Goal: Task Accomplishment & Management: Manage account settings

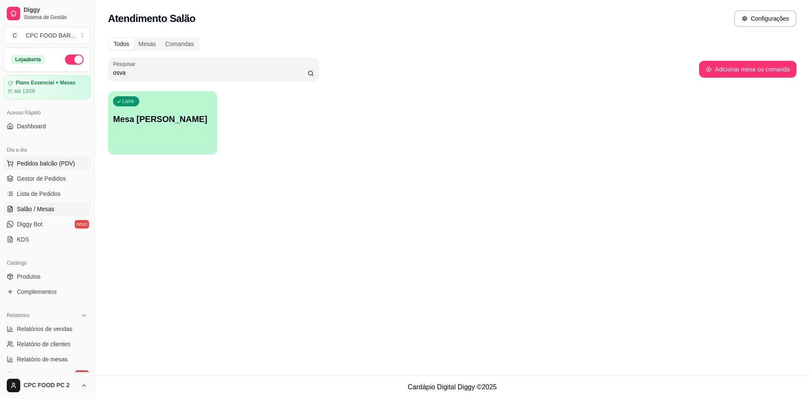
click at [50, 163] on span "Pedidos balcão (PDV)" at bounding box center [46, 163] width 58 height 8
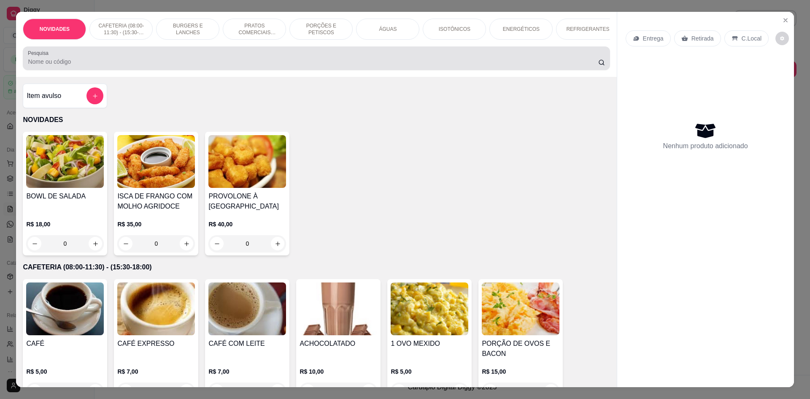
click at [203, 54] on div "Pesquisa" at bounding box center [316, 58] width 587 height 24
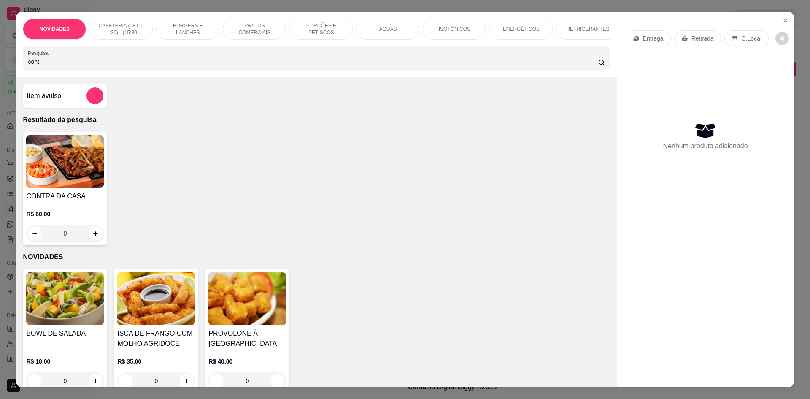
type input "cont"
click at [70, 91] on div "Item avulso Resultado da pesquisa CONTRA DA CASA R$ 60,00 0 NOVIDADES BOWL DE S…" at bounding box center [316, 232] width 601 height 310
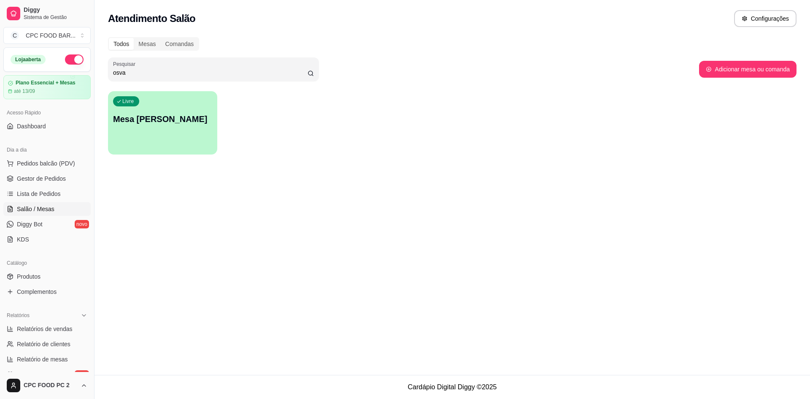
drag, startPoint x: 158, startPoint y: 72, endPoint x: 98, endPoint y: 72, distance: 60.8
click at [98, 72] on div "Todos Mesas Comandas Pesquisar osva Adicionar mesa ou comanda Livre Mesa [PERSO…" at bounding box center [453, 98] width 716 height 133
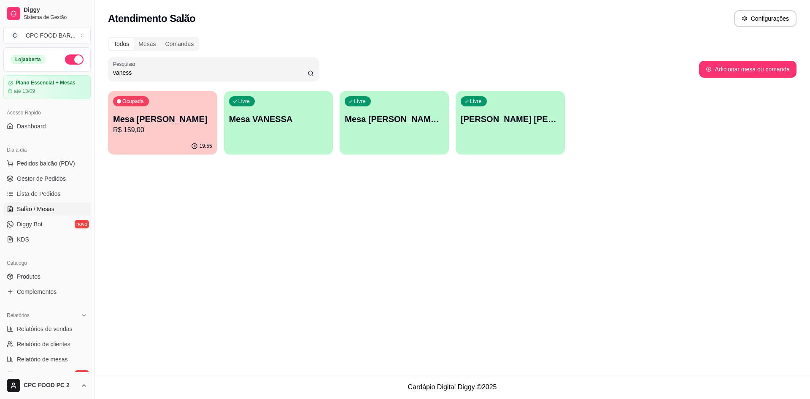
type input "vaness"
click at [152, 115] on p "Mesa [PERSON_NAME]" at bounding box center [162, 119] width 99 height 12
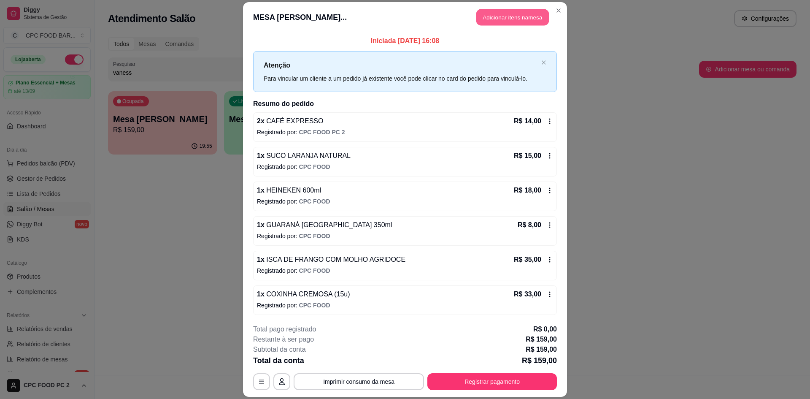
click at [510, 19] on button "Adicionar itens na mesa" at bounding box center [513, 17] width 73 height 16
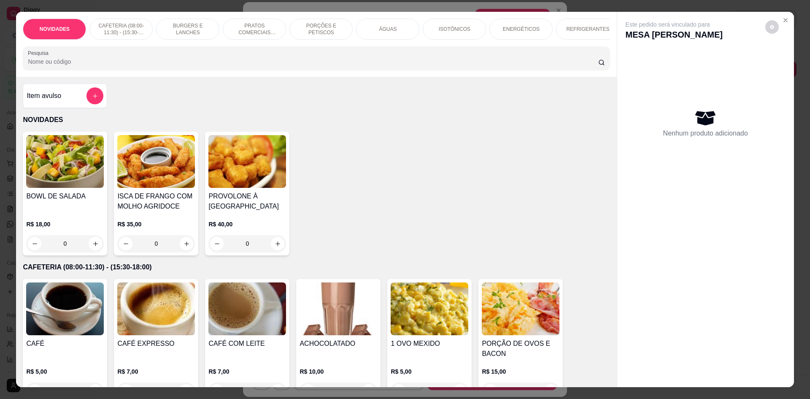
click at [259, 66] on input "Pesquisa" at bounding box center [313, 61] width 570 height 8
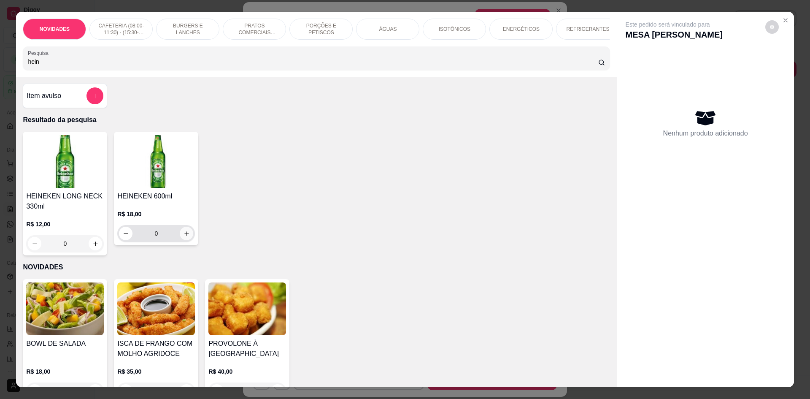
type input "hein"
click at [184, 237] on icon "increase-product-quantity" at bounding box center [187, 233] width 6 height 6
type input "1"
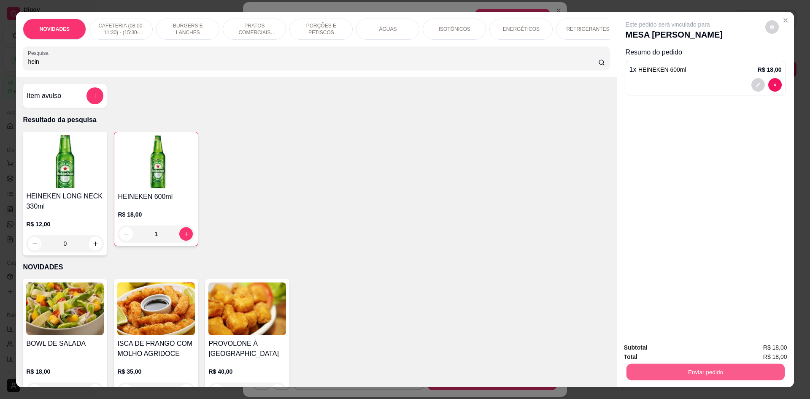
click at [663, 375] on button "Enviar pedido" at bounding box center [705, 371] width 158 height 16
click at [663, 355] on button "Não registrar e enviar pedido" at bounding box center [677, 351] width 85 height 16
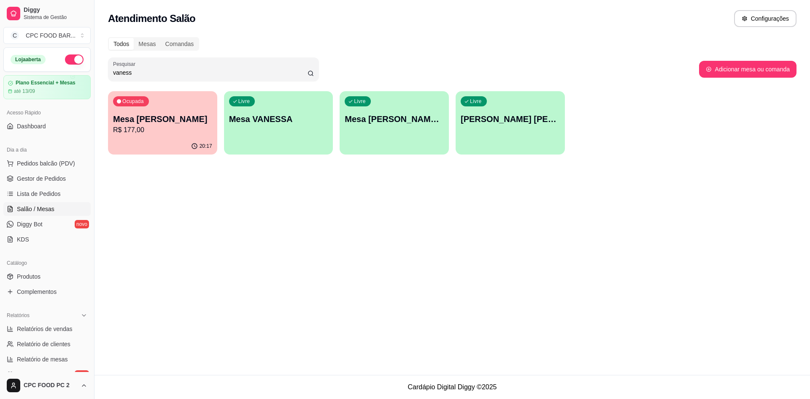
drag, startPoint x: 135, startPoint y: 75, endPoint x: 105, endPoint y: 73, distance: 30.0
click at [105, 73] on div "Todos Mesas Comandas Pesquisar vaness Adicionar mesa ou comanda Ocupada Mesa [P…" at bounding box center [453, 98] width 716 height 133
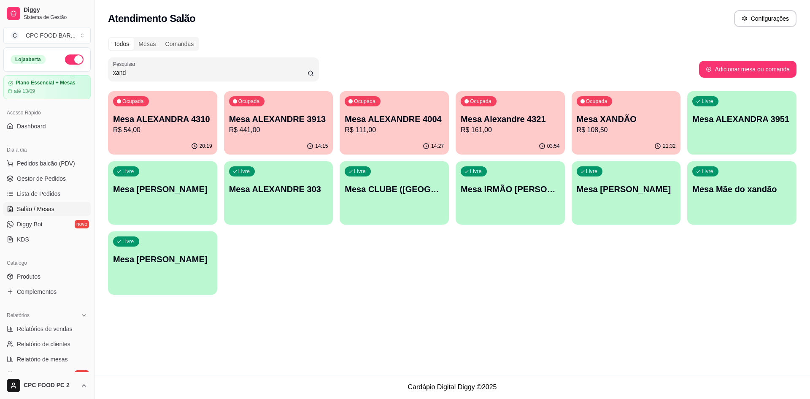
type input "xand"
click at [614, 132] on p "R$ 108,50" at bounding box center [626, 130] width 96 height 10
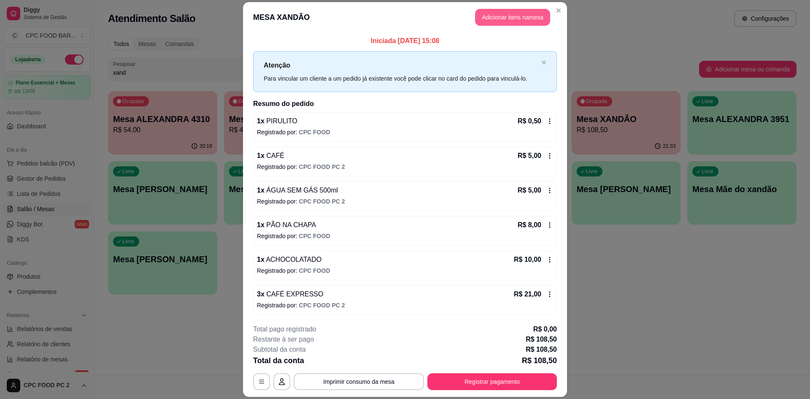
click at [502, 12] on button "Adicionar itens na mesa" at bounding box center [512, 17] width 75 height 17
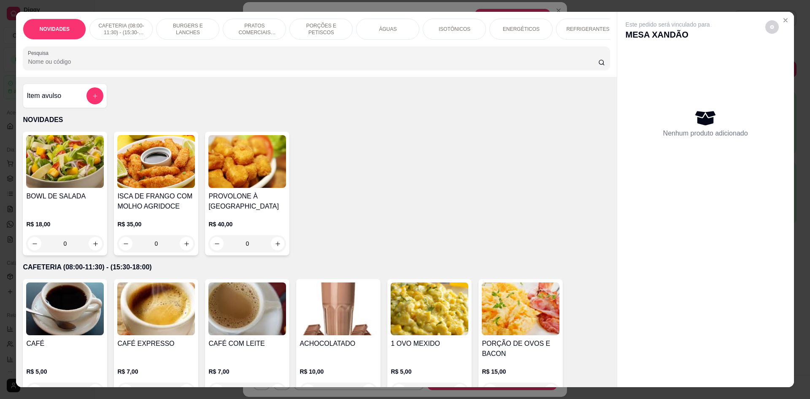
click at [374, 66] on input "Pesquisa" at bounding box center [313, 61] width 570 height 8
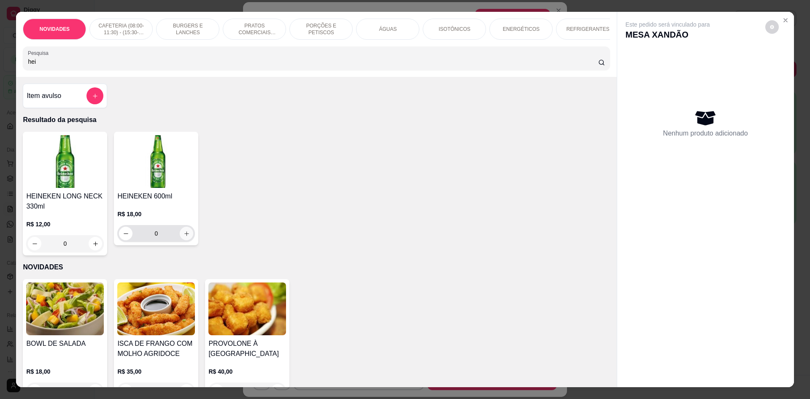
type input "hei"
click at [185, 236] on button "increase-product-quantity" at bounding box center [187, 234] width 14 height 14
type input "1"
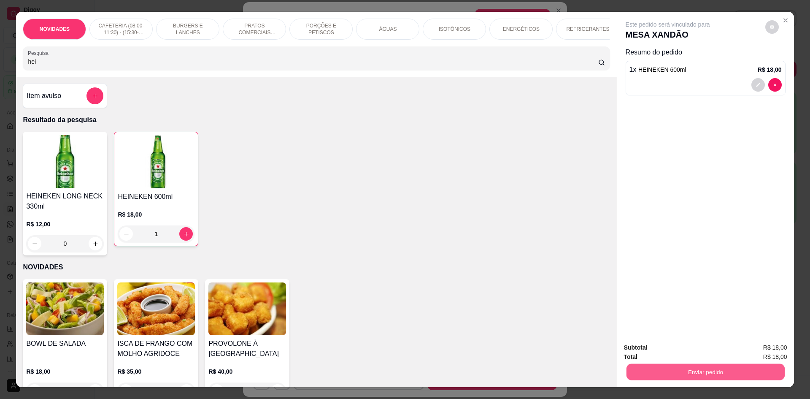
click at [662, 376] on button "Enviar pedido" at bounding box center [705, 371] width 158 height 16
click at [659, 357] on button "Não registrar e enviar pedido" at bounding box center [677, 351] width 85 height 16
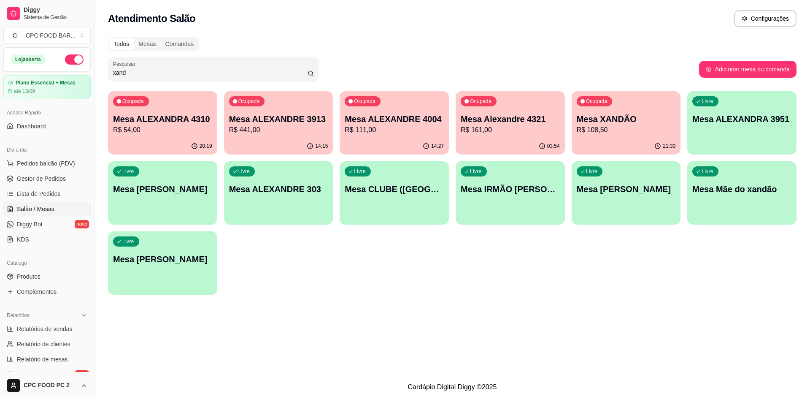
drag, startPoint x: 133, startPoint y: 72, endPoint x: 77, endPoint y: 65, distance: 56.5
click at [77, 65] on div "Diggy Sistema de Gestão C CPC FOOD BAR ... Loja aberta Plano Essencial + Mesas …" at bounding box center [405, 199] width 810 height 399
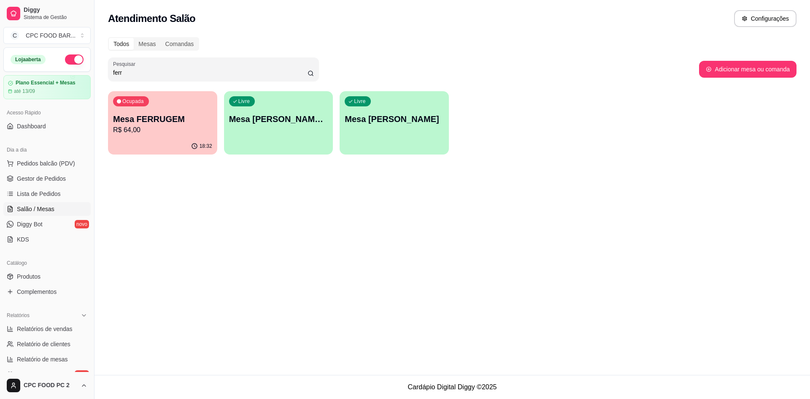
type input "ferr"
click at [148, 126] on p "R$ 64,00" at bounding box center [162, 130] width 99 height 10
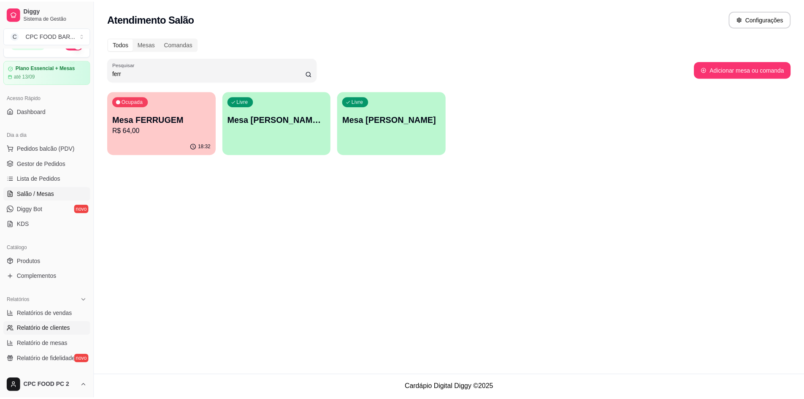
scroll to position [42, 0]
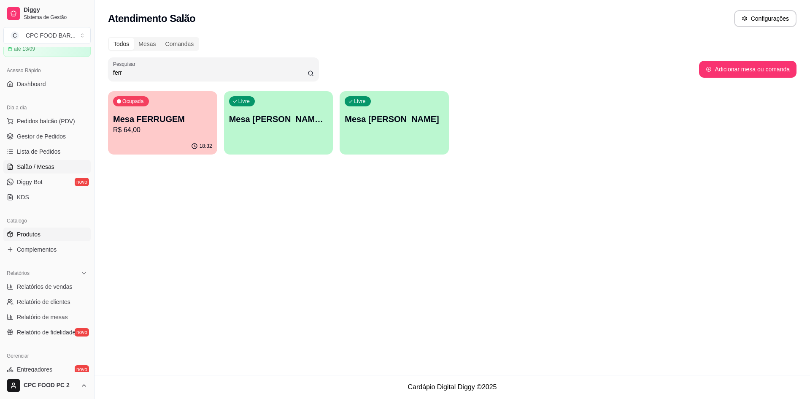
click at [29, 235] on span "Produtos" at bounding box center [29, 234] width 24 height 8
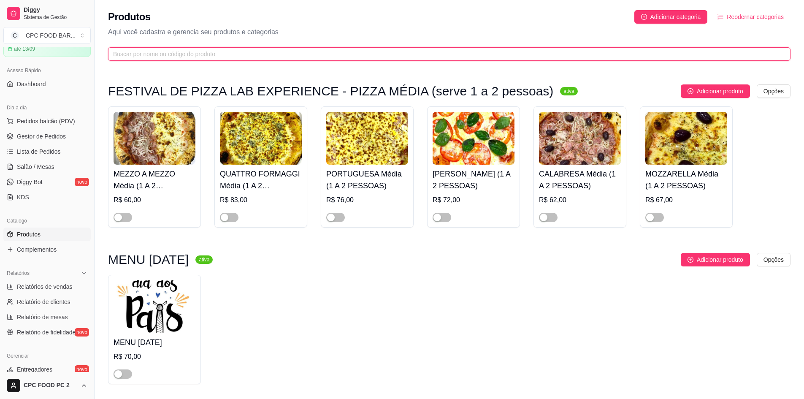
click at [203, 58] on input "text" at bounding box center [446, 53] width 666 height 9
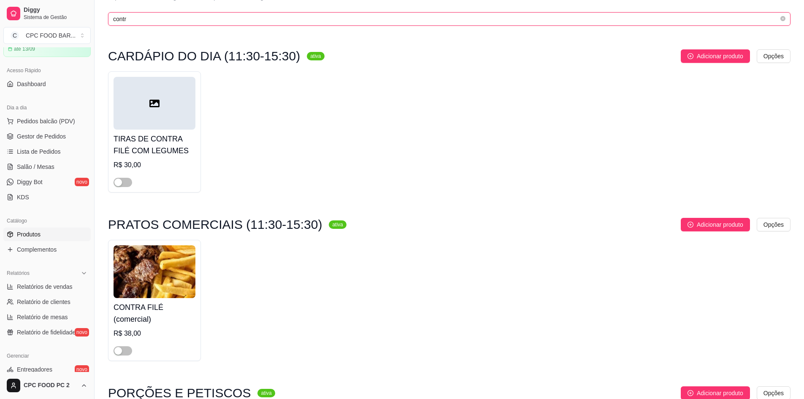
scroll to position [127, 0]
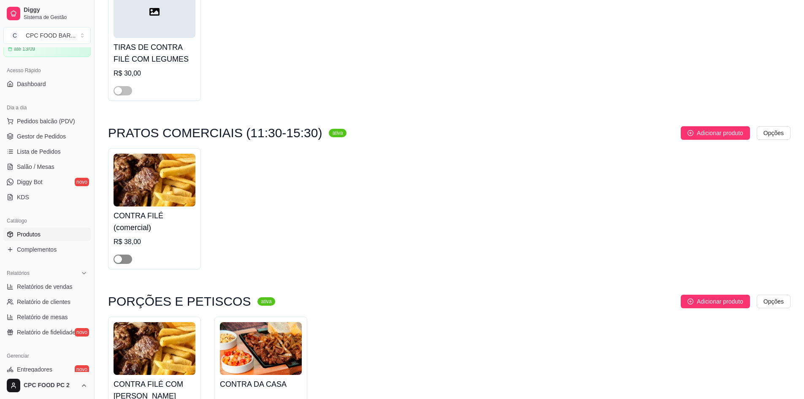
click at [128, 263] on span "button" at bounding box center [123, 259] width 19 height 9
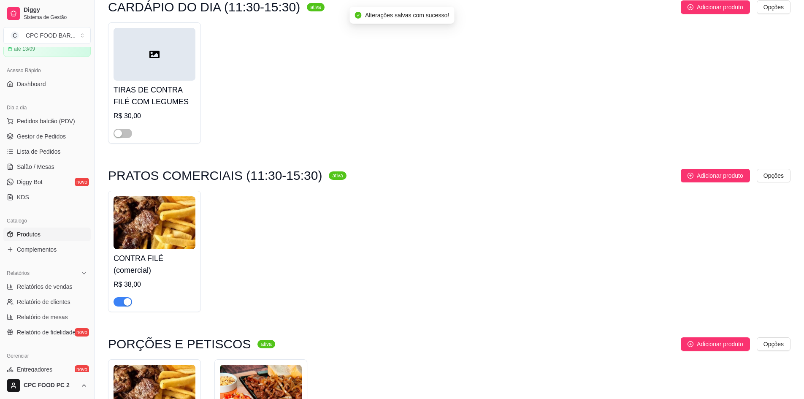
scroll to position [0, 0]
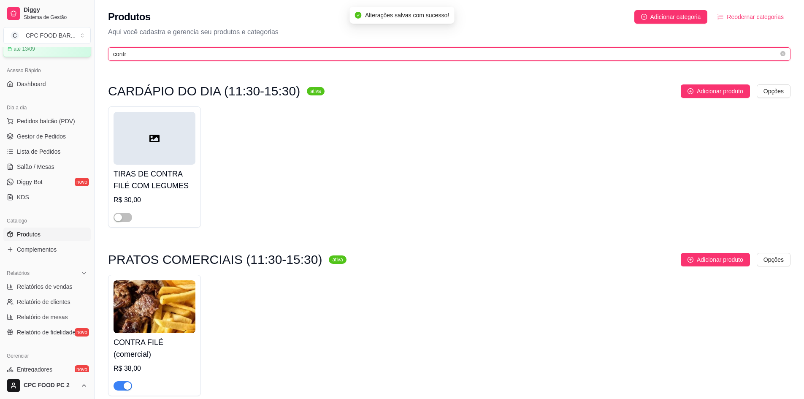
drag, startPoint x: 174, startPoint y: 58, endPoint x: 72, endPoint y: 51, distance: 102.4
click at [72, 51] on div "Diggy Sistema de Gestão C CPC FOOD BAR ... Loja aberta Plano Essencial + Mesas …" at bounding box center [402, 303] width 804 height 607
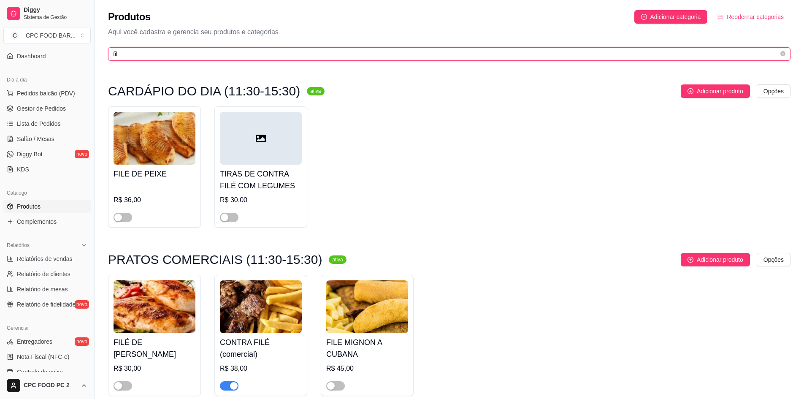
scroll to position [84, 0]
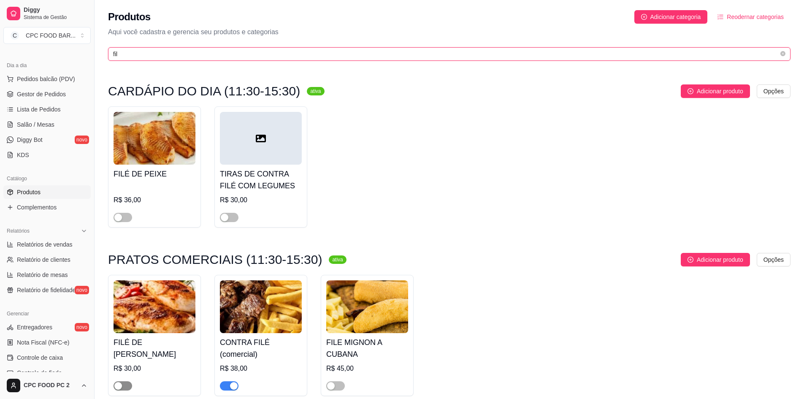
type input "fil"
click at [125, 385] on span "button" at bounding box center [123, 385] width 19 height 9
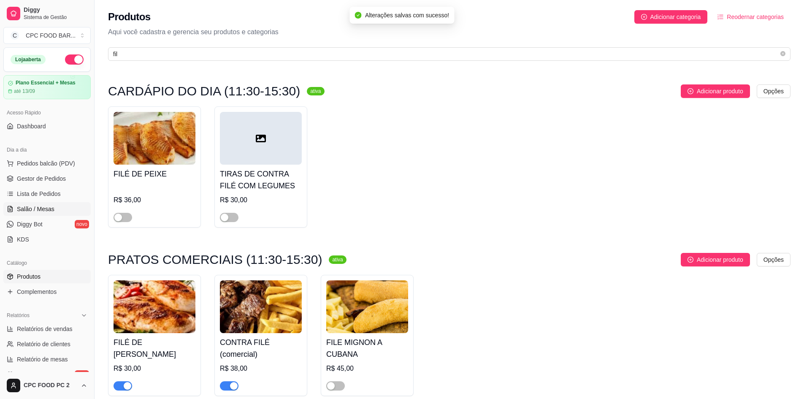
click at [38, 211] on span "Salão / Mesas" at bounding box center [36, 209] width 38 height 8
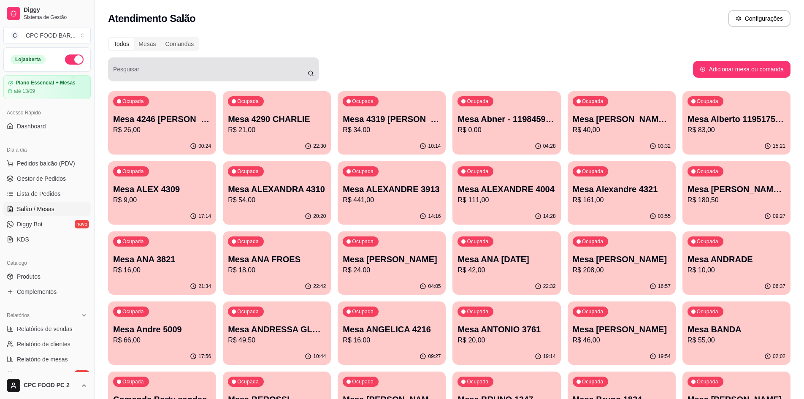
drag, startPoint x: 178, startPoint y: 60, endPoint x: 169, endPoint y: 67, distance: 11.7
click at [178, 60] on div "Pesquisar" at bounding box center [213, 69] width 211 height 24
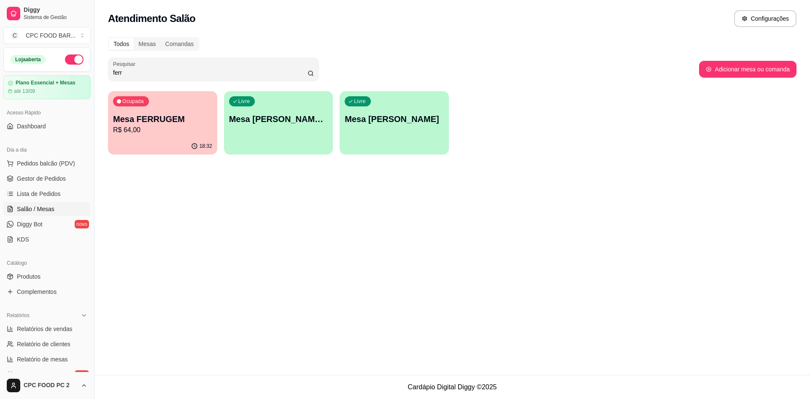
type input "ferr"
click at [175, 114] on p "Mesa FERRUGEM" at bounding box center [163, 119] width 96 height 11
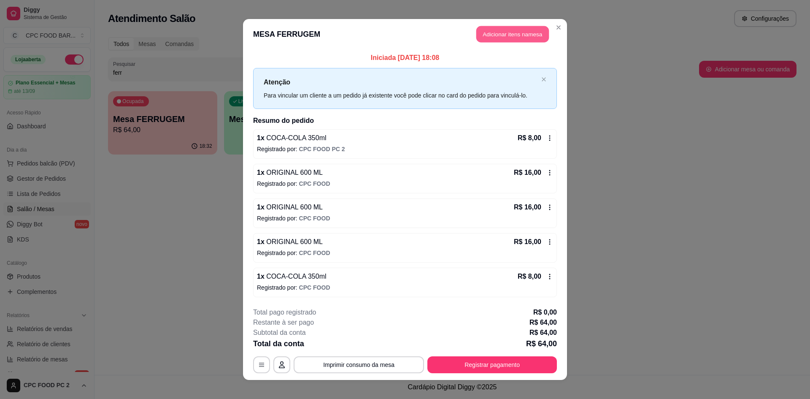
click at [501, 34] on button "Adicionar itens na mesa" at bounding box center [513, 34] width 73 height 16
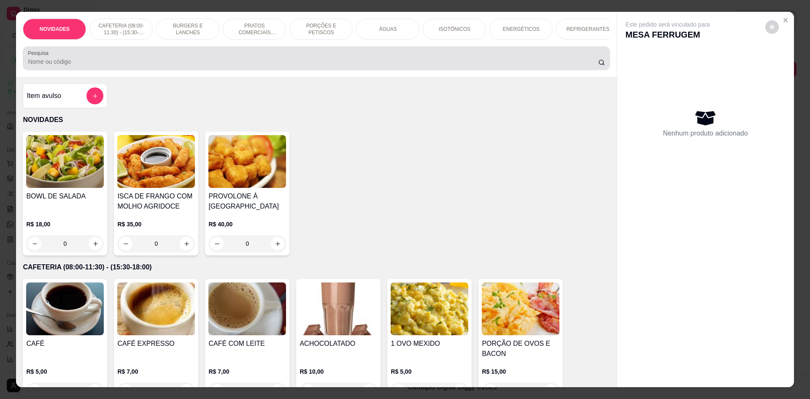
click at [455, 70] on div "Pesquisa" at bounding box center [316, 58] width 587 height 24
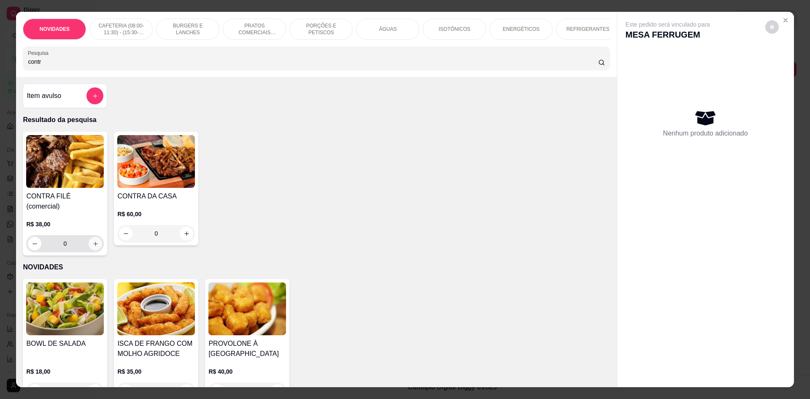
type input "contr"
click at [93, 241] on icon "increase-product-quantity" at bounding box center [95, 243] width 4 height 4
type input "1"
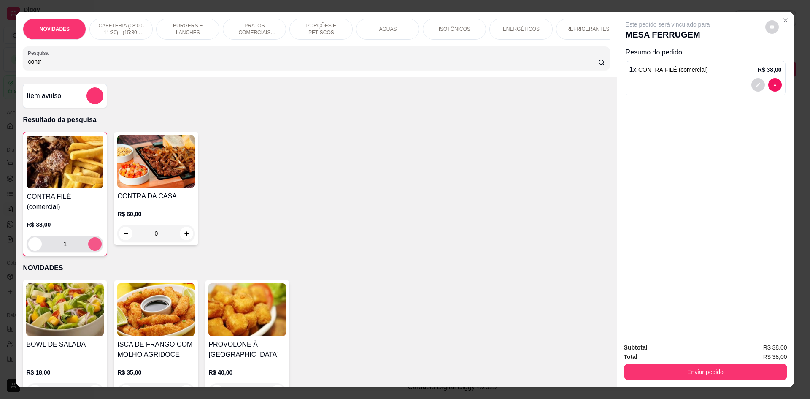
click at [93, 241] on icon "increase-product-quantity" at bounding box center [95, 244] width 6 height 6
type input "2"
click at [759, 87] on button "decrease-product-quantity" at bounding box center [758, 85] width 13 height 13
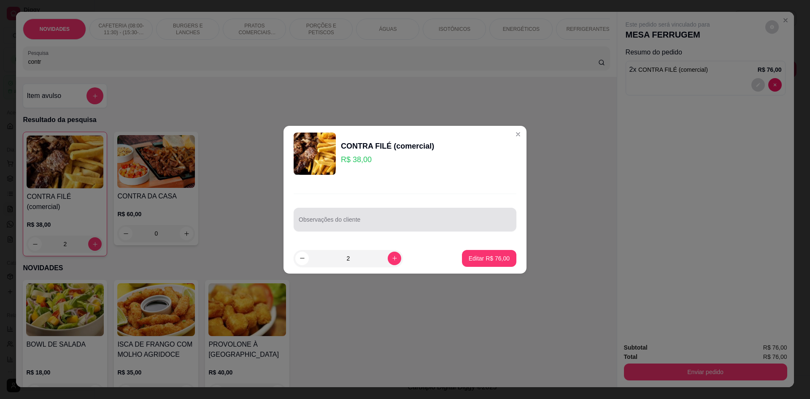
click at [405, 216] on div at bounding box center [405, 219] width 213 height 17
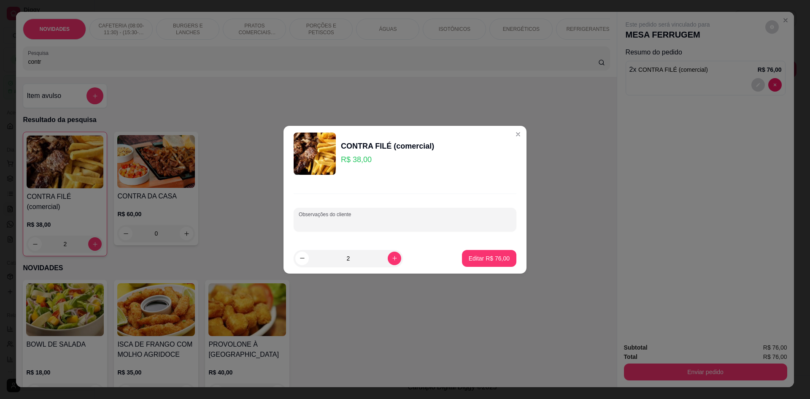
type input "c"
type input "um sem cebola"
click at [483, 258] on p "Editar R$ 76,00" at bounding box center [489, 258] width 41 height 8
type input "0"
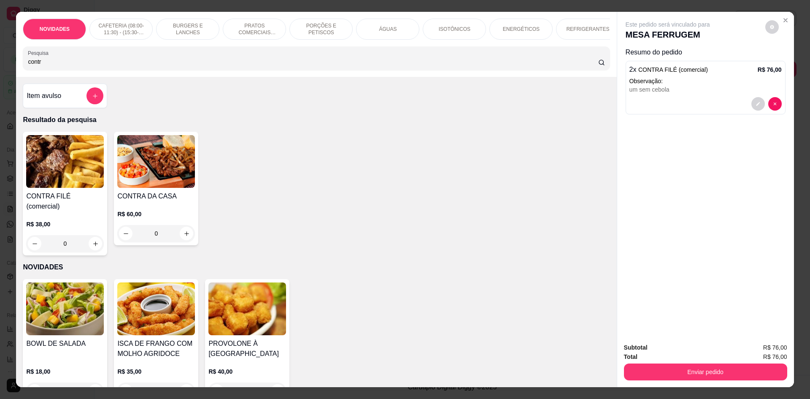
drag, startPoint x: 171, startPoint y: 68, endPoint x: 0, endPoint y: 60, distance: 170.7
click at [0, 60] on div "NOVIDADES CAFETERIA (08:00-11:30) - (15:30-18:00) BURGERS E LANCHES PRATOS COME…" at bounding box center [405, 199] width 810 height 399
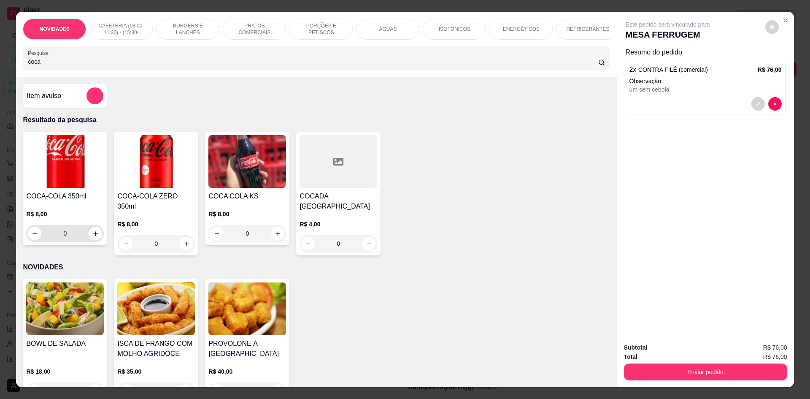
type input "coca"
click at [95, 237] on icon "increase-product-quantity" at bounding box center [95, 233] width 6 height 6
type input "1"
click at [95, 237] on icon "increase-product-quantity" at bounding box center [95, 233] width 6 height 6
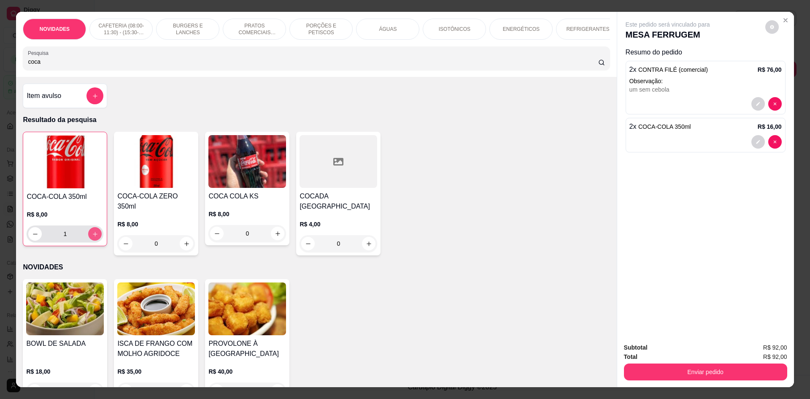
type input "2"
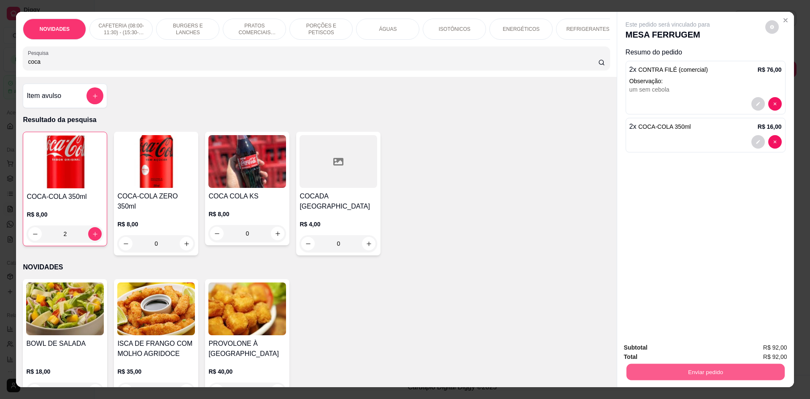
click at [672, 367] on button "Enviar pedido" at bounding box center [705, 371] width 158 height 16
click at [673, 348] on button "Não registrar e enviar pedido" at bounding box center [677, 351] width 85 height 16
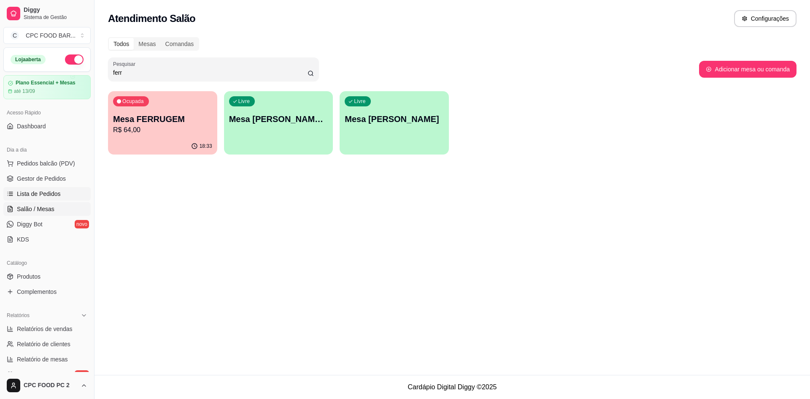
click at [39, 197] on span "Lista de Pedidos" at bounding box center [39, 194] width 44 height 8
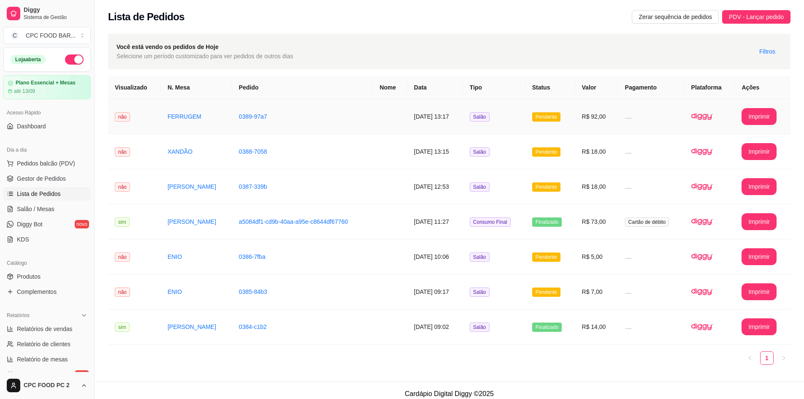
click at [756, 116] on button "Imprimir" at bounding box center [759, 116] width 35 height 17
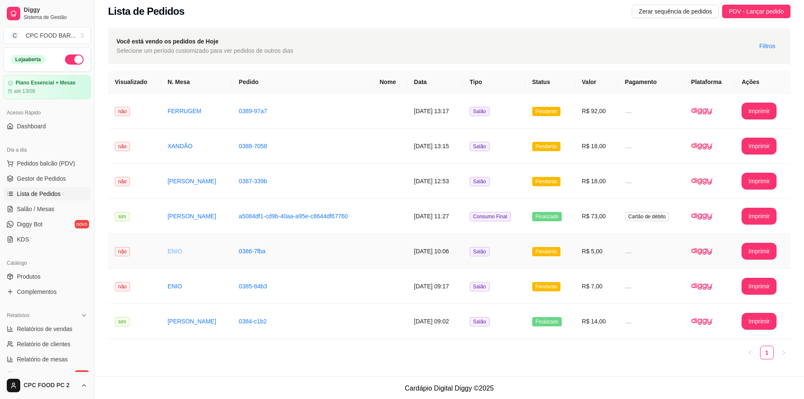
scroll to position [7, 0]
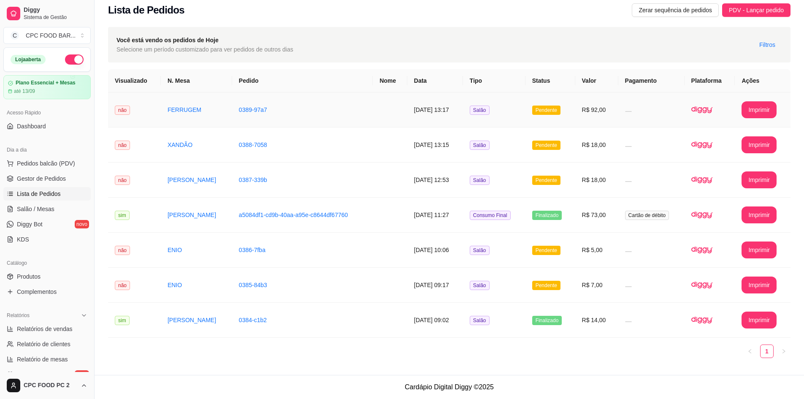
click at [452, 99] on td "[DATE] 13:17" at bounding box center [435, 109] width 56 height 35
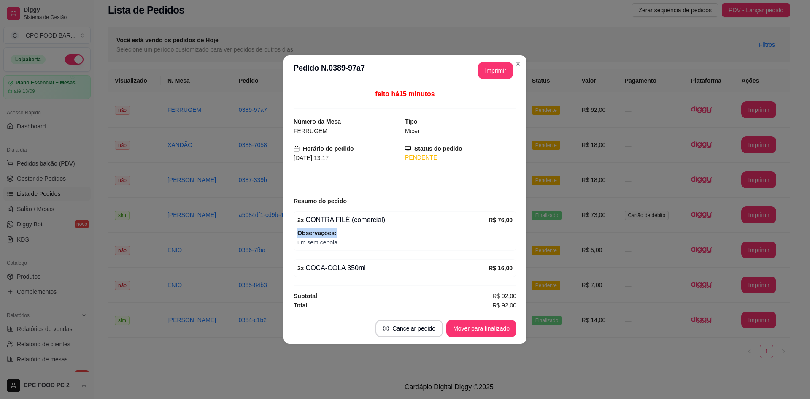
drag, startPoint x: 514, startPoint y: 222, endPoint x: 572, endPoint y: 237, distance: 59.7
click at [572, 237] on div "**********" at bounding box center [405, 199] width 810 height 399
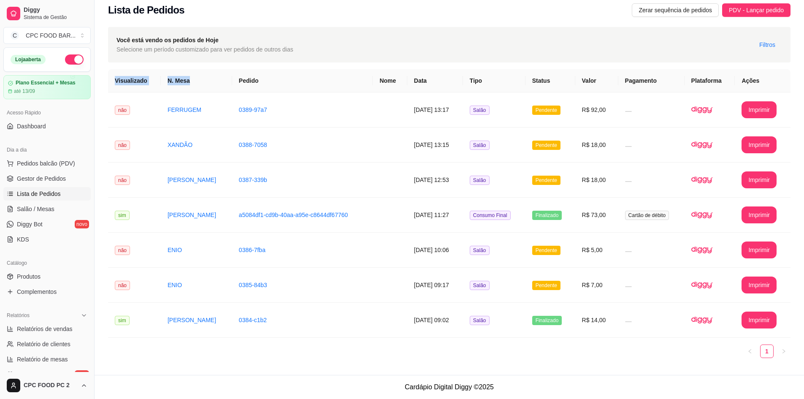
drag, startPoint x: 181, startPoint y: 84, endPoint x: 105, endPoint y: 78, distance: 76.3
click at [105, 78] on div "**********" at bounding box center [450, 198] width 710 height 353
click at [129, 65] on div "**********" at bounding box center [449, 196] width 683 height 338
drag, startPoint x: 112, startPoint y: 81, endPoint x: 782, endPoint y: 87, distance: 669.5
click at [782, 87] on tr "Visualizado N. Mesa Pedido Nome Data Tipo Status Valor Pagamento Plataforma Açõ…" at bounding box center [449, 80] width 683 height 23
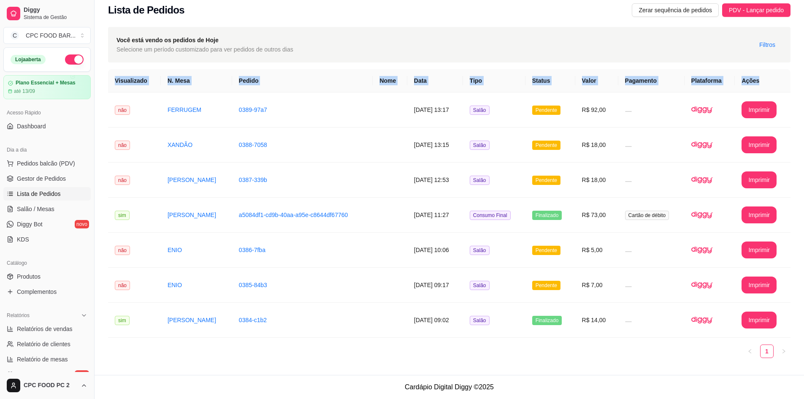
click at [785, 73] on th "Ações" at bounding box center [763, 80] width 56 height 23
click at [790, 70] on th "Ações" at bounding box center [763, 80] width 56 height 23
click at [700, 74] on th "Plataforma" at bounding box center [710, 80] width 51 height 23
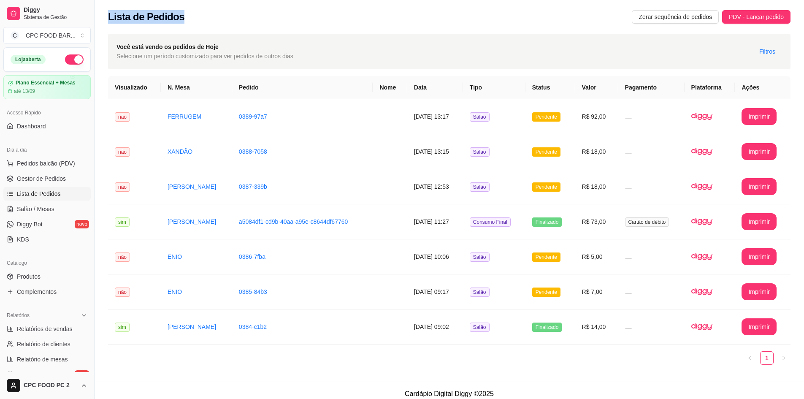
drag, startPoint x: 105, startPoint y: 13, endPoint x: 216, endPoint y: 9, distance: 110.7
click at [216, 9] on div "Lista de Pedidos Zerar sequência de pedidos PDV - Lançar pedido" at bounding box center [450, 14] width 710 height 29
click at [317, 31] on div "**********" at bounding box center [450, 205] width 710 height 353
drag, startPoint x: 273, startPoint y: 119, endPoint x: 226, endPoint y: 118, distance: 46.4
click at [226, 118] on tr "**********" at bounding box center [449, 116] width 683 height 35
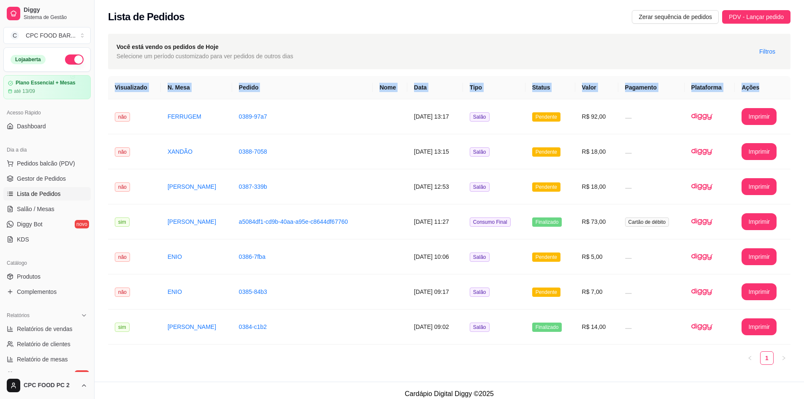
drag, startPoint x: 116, startPoint y: 90, endPoint x: 777, endPoint y: 81, distance: 661.1
click at [777, 81] on tr "Visualizado N. Mesa Pedido Nome Data Tipo Status Valor Pagamento Plataforma Açõ…" at bounding box center [449, 87] width 683 height 23
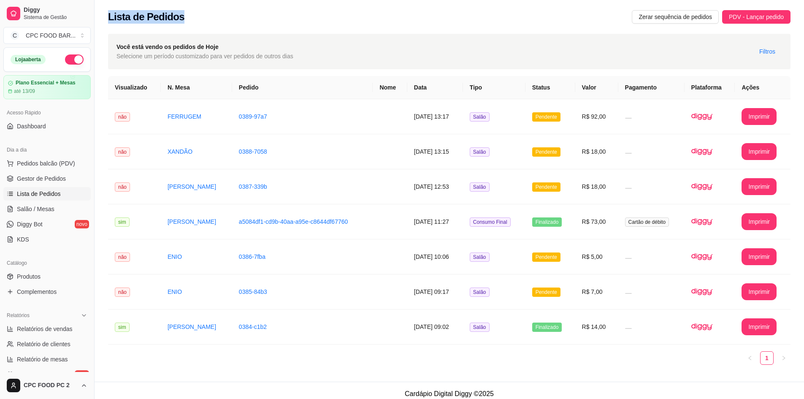
drag, startPoint x: 104, startPoint y: 18, endPoint x: 206, endPoint y: 25, distance: 102.8
click at [206, 25] on div "Lista de Pedidos Zerar sequência de pedidos PDV - Lançar pedido" at bounding box center [450, 14] width 710 height 29
click at [343, 19] on div "Lista de Pedidos Zerar sequência de pedidos PDV - Lançar pedido" at bounding box center [449, 17] width 683 height 14
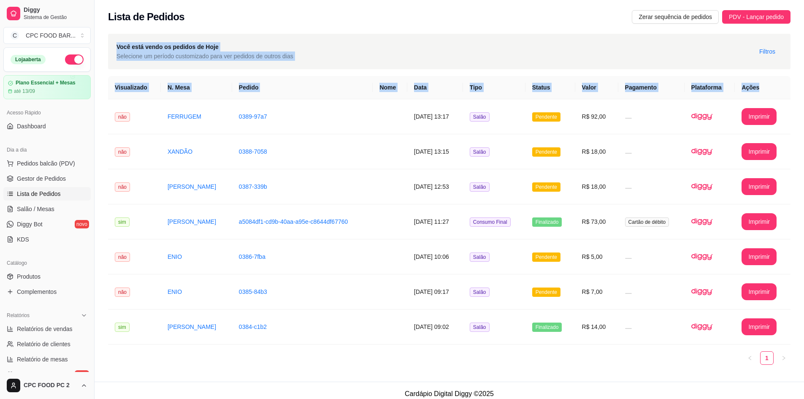
drag, startPoint x: 760, startPoint y: 83, endPoint x: 295, endPoint y: 20, distance: 469.1
click at [295, 20] on div "**********" at bounding box center [450, 191] width 710 height 382
click at [298, 16] on div "Lista de Pedidos Zerar sequência de pedidos PDV - Lançar pedido" at bounding box center [449, 17] width 683 height 14
drag, startPoint x: 111, startPoint y: 87, endPoint x: 785, endPoint y: 86, distance: 674.1
click at [785, 86] on tr "Visualizado N. Mesa Pedido Nome Data Tipo Status Valor Pagamento Plataforma Açõ…" at bounding box center [449, 87] width 683 height 23
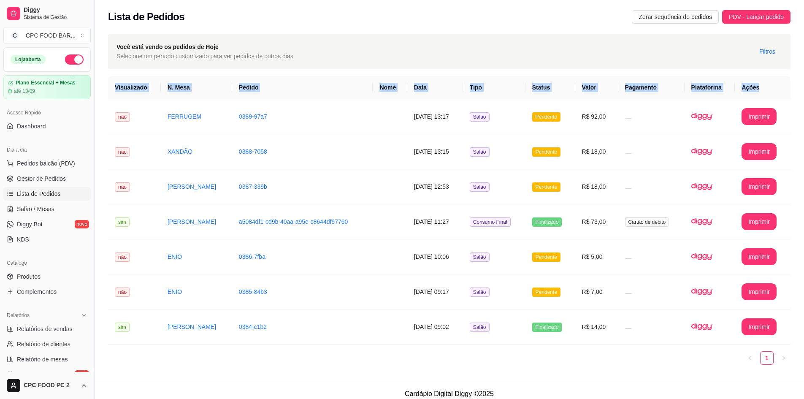
click at [785, 86] on th "Ações" at bounding box center [763, 87] width 56 height 23
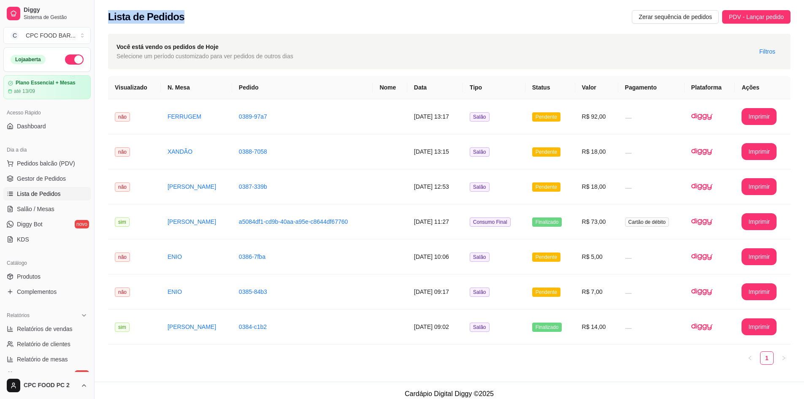
drag, startPoint x: 108, startPoint y: 16, endPoint x: 208, endPoint y: 24, distance: 99.9
click at [208, 24] on div "Lista de Pedidos Zerar sequência de pedidos PDV - Lançar pedido" at bounding box center [450, 14] width 710 height 29
click at [213, 25] on div "Lista de Pedidos Zerar sequência de pedidos PDV - Lançar pedido" at bounding box center [450, 14] width 710 height 29
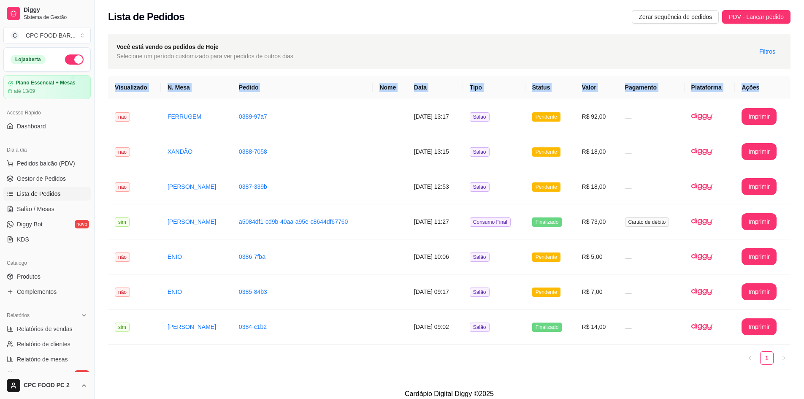
drag, startPoint x: 764, startPoint y: 88, endPoint x: 98, endPoint y: 95, distance: 666.2
click at [98, 95] on div "**********" at bounding box center [450, 205] width 710 height 353
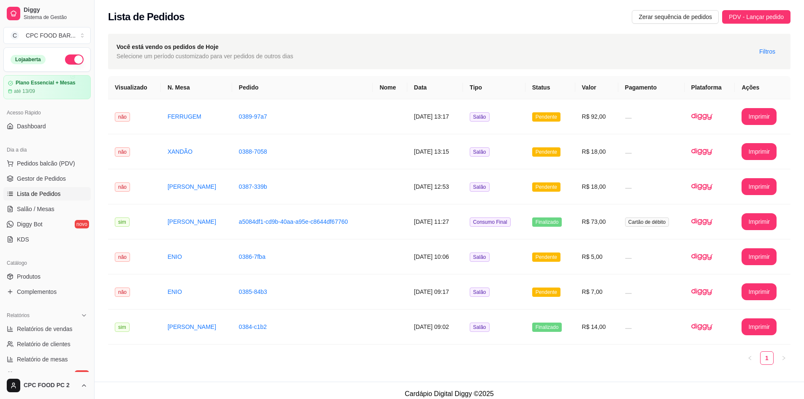
click at [253, 15] on div "Lista de Pedidos Zerar sequência de pedidos PDV - Lançar pedido" at bounding box center [449, 17] width 683 height 14
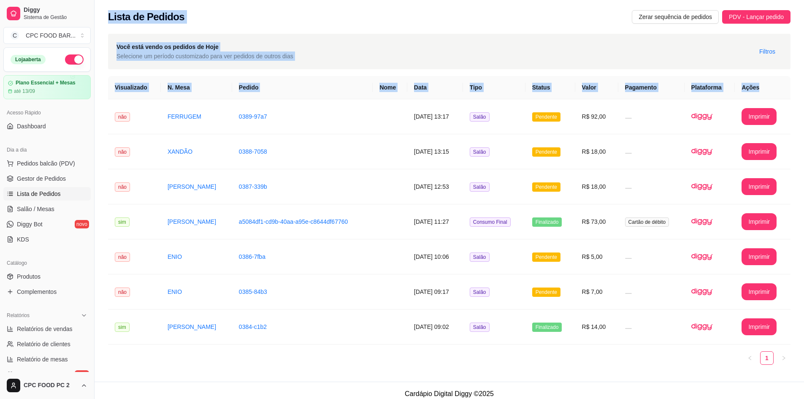
drag, startPoint x: 104, startPoint y: 17, endPoint x: 776, endPoint y: 86, distance: 675.6
click at [776, 86] on div "**********" at bounding box center [450, 191] width 710 height 382
click at [255, 18] on div "Lista de Pedidos Zerar sequência de pedidos PDV - Lançar pedido" at bounding box center [449, 17] width 683 height 14
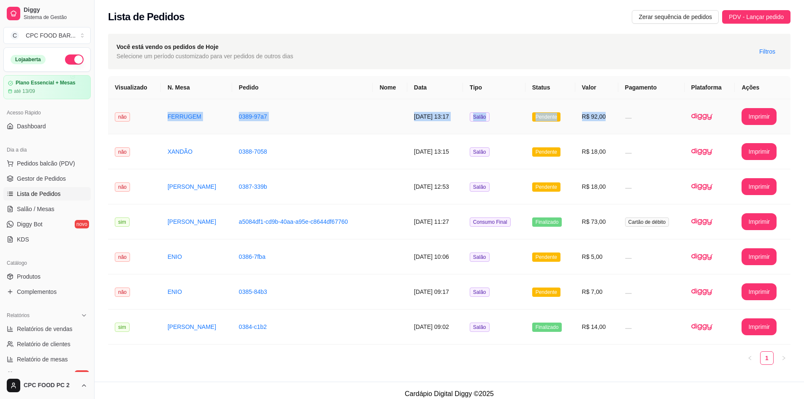
drag, startPoint x: 615, startPoint y: 117, endPoint x: 148, endPoint y: 113, distance: 466.9
click at [148, 113] on tr "**********" at bounding box center [449, 116] width 683 height 35
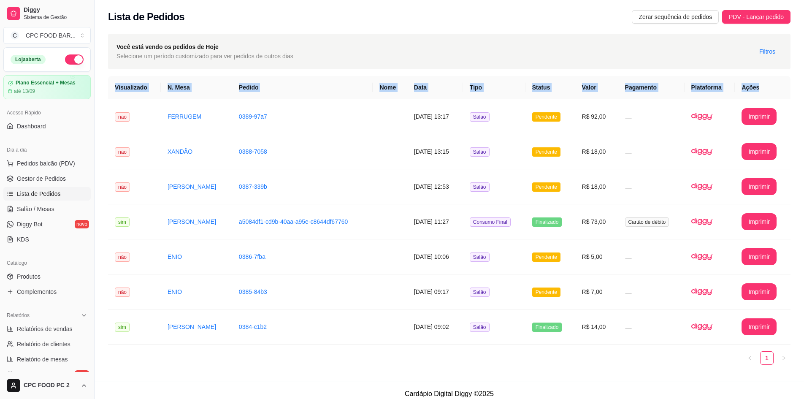
drag, startPoint x: 115, startPoint y: 90, endPoint x: 781, endPoint y: 77, distance: 666.3
click at [781, 77] on tr "Visualizado N. Mesa Pedido Nome Data Tipo Status Valor Pagamento Plataforma Açõ…" at bounding box center [449, 87] width 683 height 23
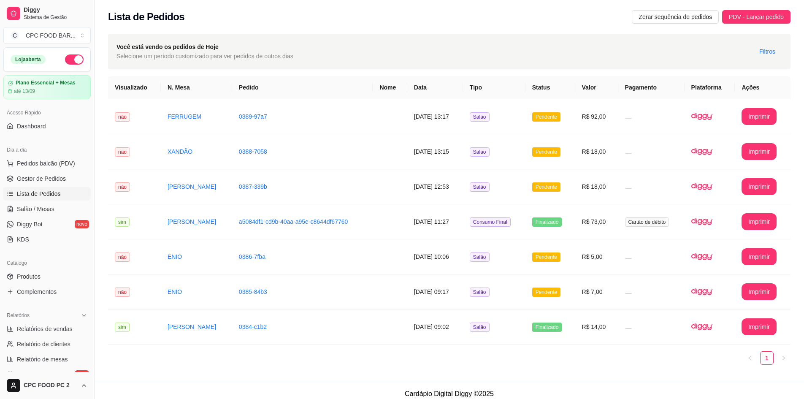
click at [796, 76] on div "**********" at bounding box center [450, 205] width 710 height 353
drag, startPoint x: 105, startPoint y: 17, endPoint x: 267, endPoint y: 19, distance: 161.7
click at [267, 19] on div "Lista de Pedidos Zerar sequência de pedidos PDV - Lançar pedido" at bounding box center [450, 14] width 710 height 29
click at [277, 18] on div "Lista de Pedidos Zerar sequência de pedidos PDV - Lançar pedido" at bounding box center [449, 17] width 683 height 14
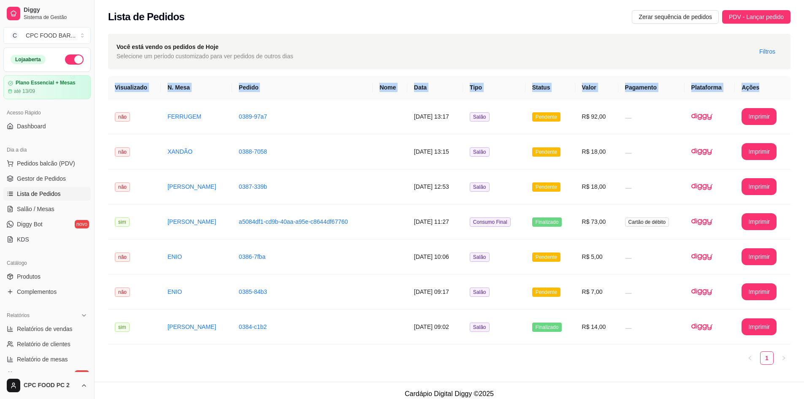
drag, startPoint x: 762, startPoint y: 83, endPoint x: 118, endPoint y: 87, distance: 643.8
click at [117, 88] on tr "Visualizado N. Mesa Pedido Nome Data Tipo Status Valor Pagamento Plataforma Açõ…" at bounding box center [449, 87] width 683 height 23
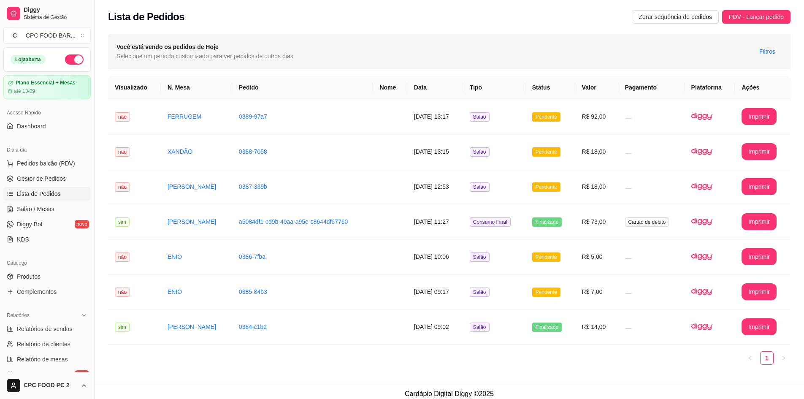
click at [274, 5] on div "Lista de Pedidos Zerar sequência de pedidos PDV - Lançar pedido" at bounding box center [450, 14] width 710 height 29
drag, startPoint x: 105, startPoint y: 13, endPoint x: 228, endPoint y: 16, distance: 122.9
click at [228, 16] on div "Lista de Pedidos Zerar sequência de pedidos PDV - Lançar pedido" at bounding box center [450, 14] width 710 height 29
click at [234, 16] on div "Lista de Pedidos Zerar sequência de pedidos PDV - Lançar pedido" at bounding box center [449, 17] width 683 height 14
click at [58, 207] on link "Salão / Mesas" at bounding box center [46, 209] width 87 height 14
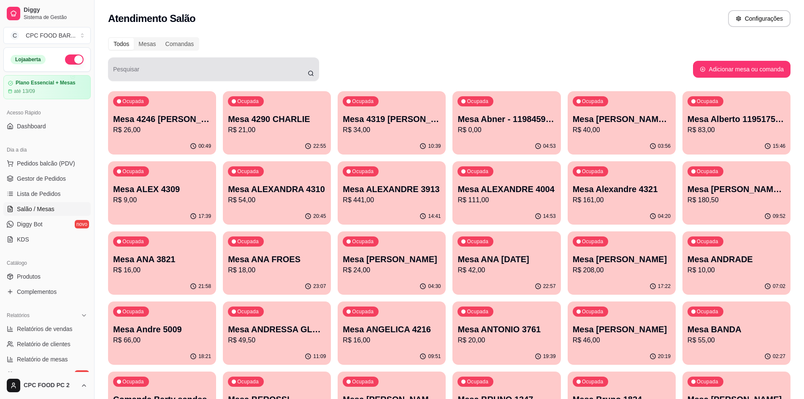
click at [241, 80] on div "Pesquisar" at bounding box center [213, 69] width 211 height 24
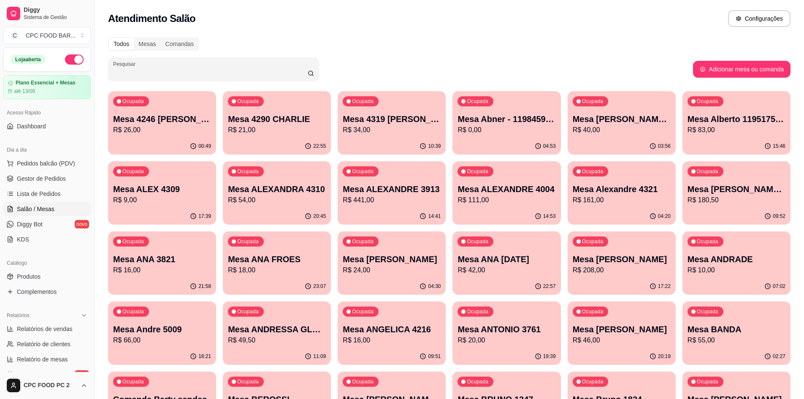
click at [193, 70] on input "Pesquisar" at bounding box center [210, 72] width 195 height 8
click at [173, 68] on input "Pesquisar" at bounding box center [210, 72] width 195 height 8
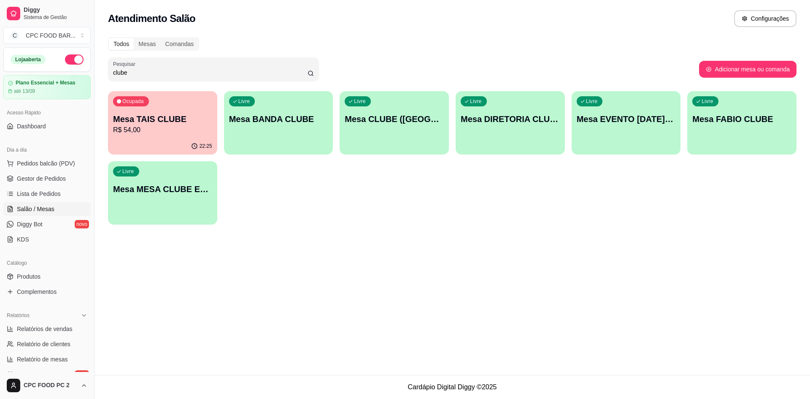
type input "clube"
click at [484, 136] on div "Livre Mesa DIRETORIA CLUBE" at bounding box center [510, 117] width 109 height 53
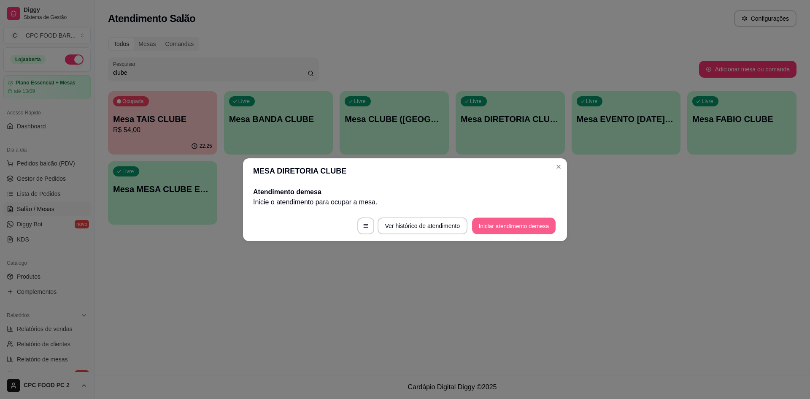
click at [493, 223] on button "Iniciar atendimento de mesa" at bounding box center [514, 225] width 84 height 16
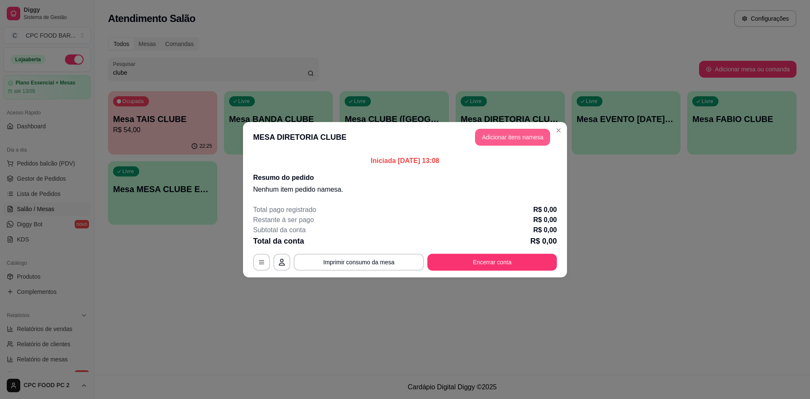
click at [504, 133] on button "Adicionar itens na mesa" at bounding box center [512, 137] width 75 height 17
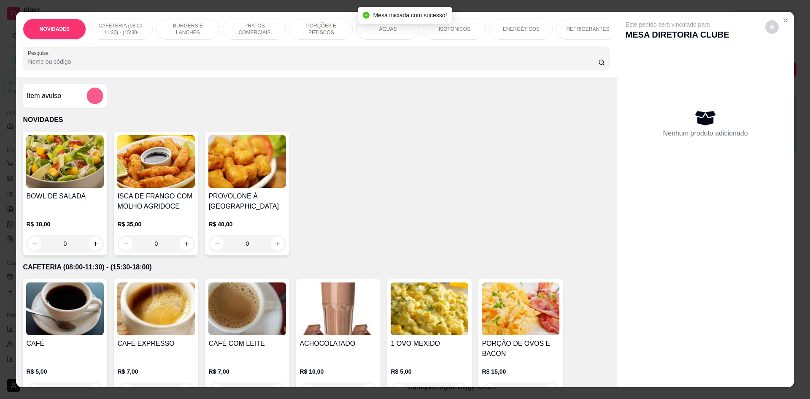
click at [98, 104] on button "add-separate-item" at bounding box center [95, 96] width 16 height 16
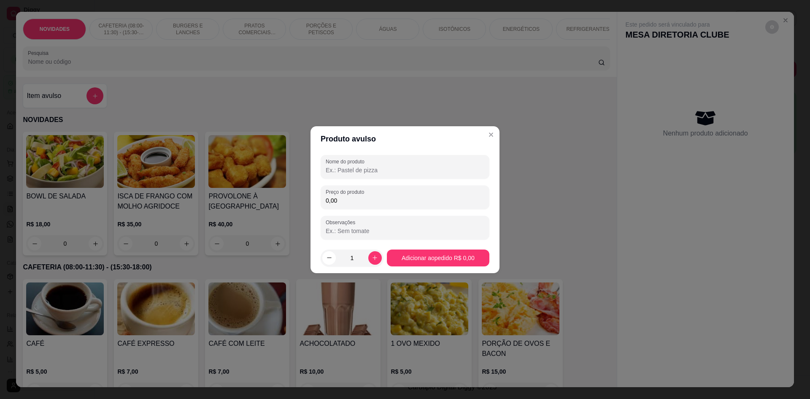
click at [350, 142] on header "Produto avulso" at bounding box center [405, 138] width 189 height 25
click at [362, 162] on label "Nome do produto" at bounding box center [347, 161] width 42 height 7
click at [362, 166] on input "Nome do produto" at bounding box center [405, 170] width 159 height 8
type input "a"
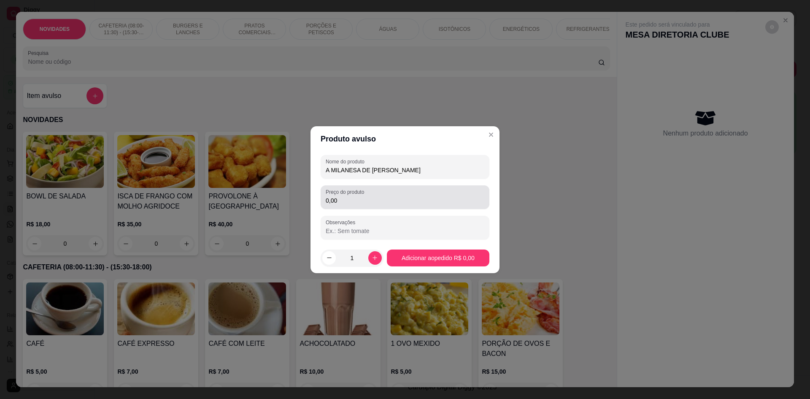
type input "A MILANESA DE [PERSON_NAME]"
click at [361, 201] on input "0,00" at bounding box center [405, 200] width 159 height 8
type input "35,00"
click at [369, 258] on button "increase-product-quantity" at bounding box center [376, 258] width 14 height 14
type input "2"
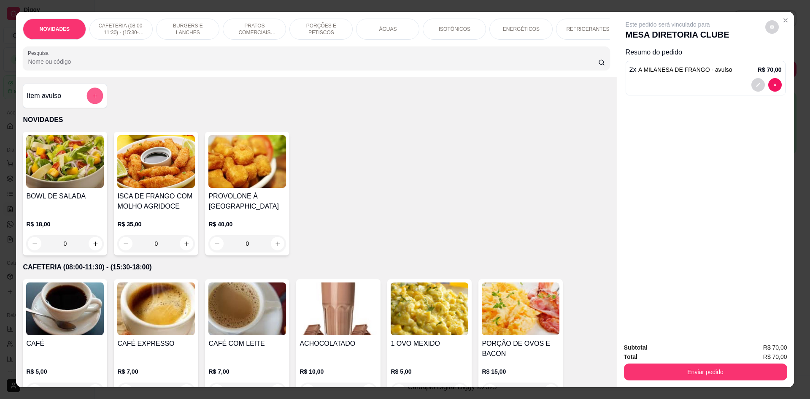
click at [93, 104] on button "add-separate-item" at bounding box center [95, 96] width 16 height 16
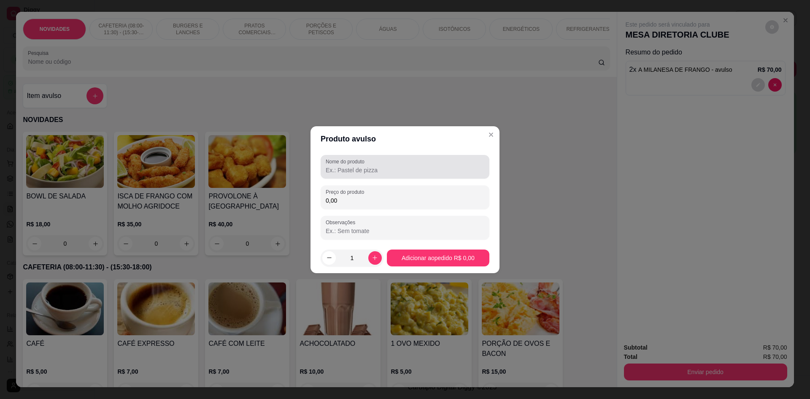
click at [362, 169] on input "Nome do produto" at bounding box center [405, 170] width 159 height 8
type input "M"
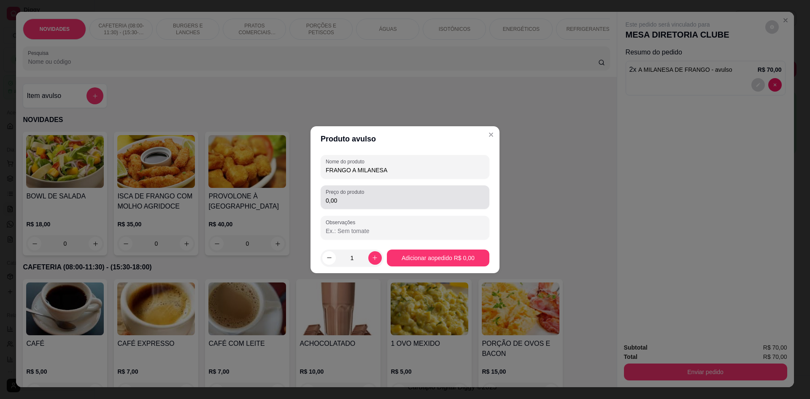
type input "FRANGO A MILANESA"
click at [382, 204] on input "0,00" at bounding box center [405, 200] width 159 height 8
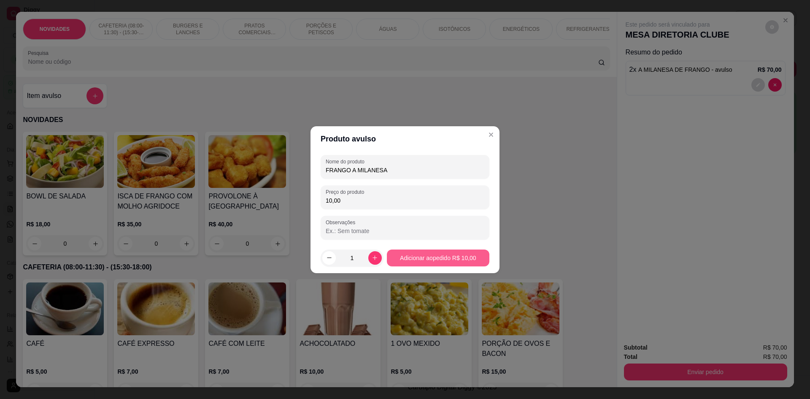
type input "10,00"
click at [423, 249] on footer "1 Adicionar ao pedido R$ 10,00" at bounding box center [405, 258] width 189 height 30
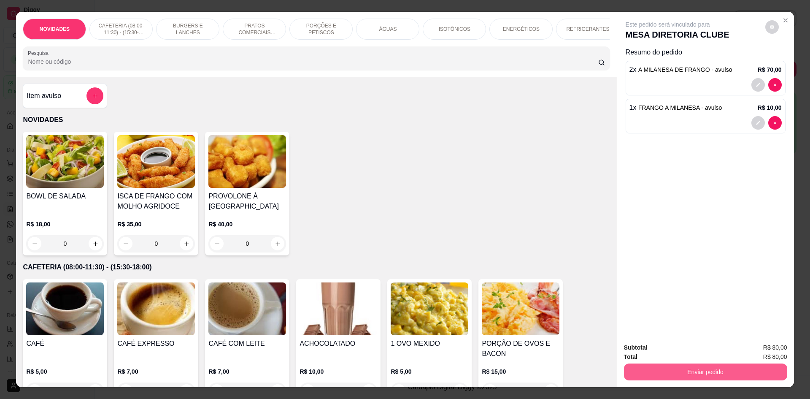
click at [675, 369] on button "Enviar pedido" at bounding box center [705, 371] width 163 height 17
click at [677, 355] on button "Não registrar e enviar pedido" at bounding box center [678, 351] width 88 height 16
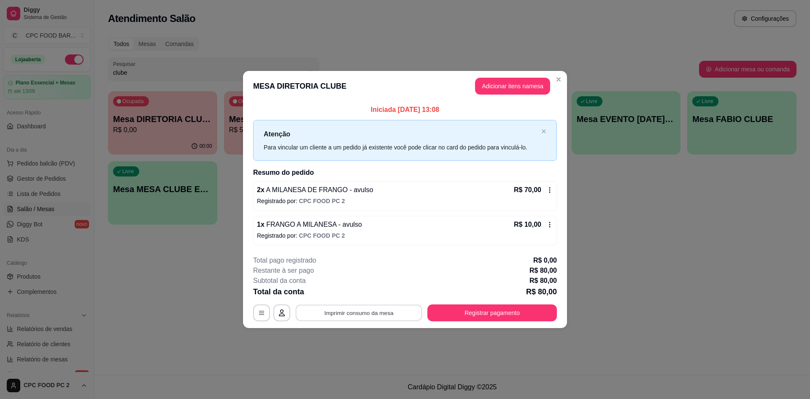
click at [378, 311] on button "Imprimir consumo da mesa" at bounding box center [359, 313] width 127 height 16
click at [523, 90] on button "Adicionar itens na mesa" at bounding box center [512, 86] width 75 height 17
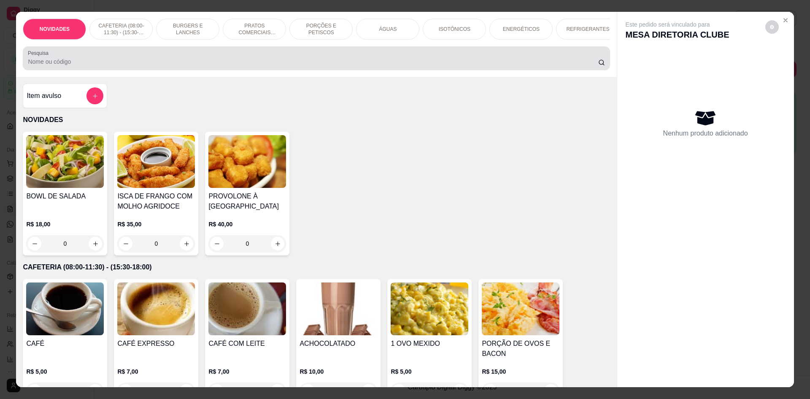
click at [453, 66] on input "Pesquisa" at bounding box center [313, 61] width 570 height 8
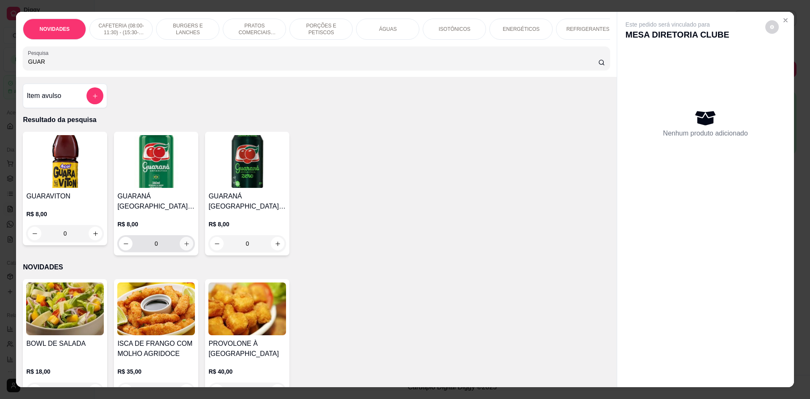
type input "GUAR"
click at [184, 250] on button "increase-product-quantity" at bounding box center [187, 244] width 14 height 14
type input "1"
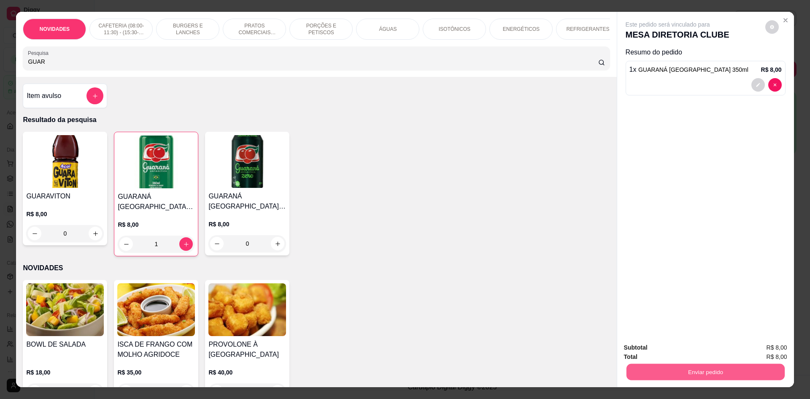
click at [648, 367] on button "Enviar pedido" at bounding box center [705, 371] width 158 height 16
click at [656, 352] on button "Não registrar e enviar pedido" at bounding box center [678, 351] width 88 height 16
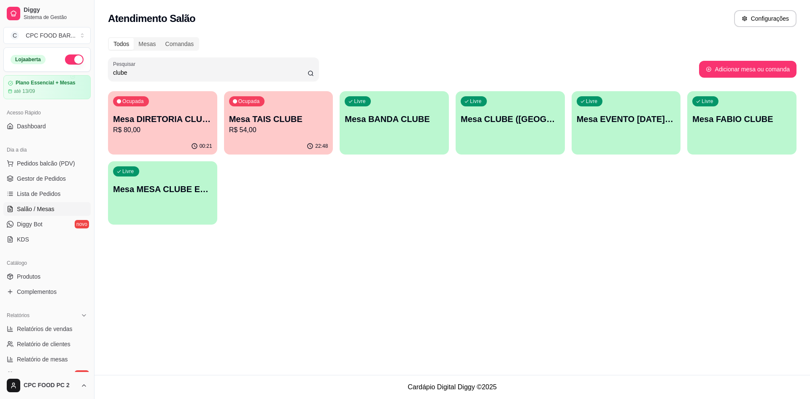
click at [144, 287] on div "Atendimento Salão Configurações Todos Mesas Comandas Pesquisar clube Adicionar …" at bounding box center [453, 187] width 716 height 375
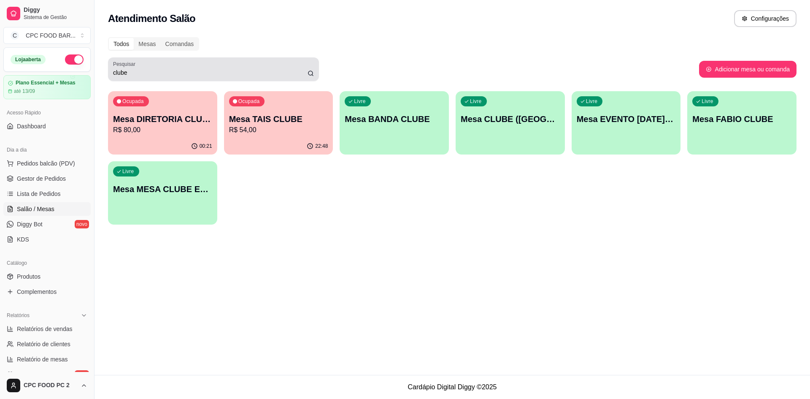
click at [247, 75] on input "clube" at bounding box center [210, 72] width 195 height 8
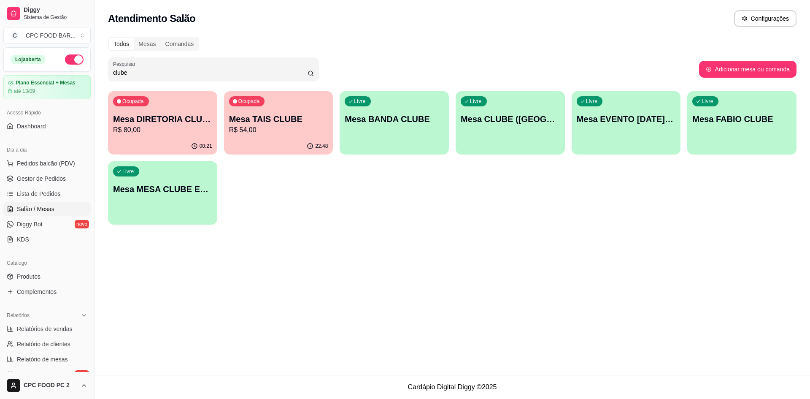
click at [247, 75] on input "clube" at bounding box center [210, 72] width 195 height 8
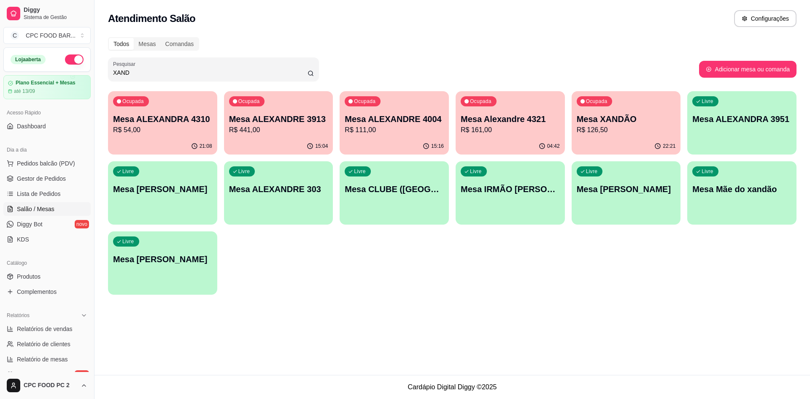
type input "XAND"
click at [627, 114] on p "Mesa XANDÃO" at bounding box center [626, 119] width 99 height 12
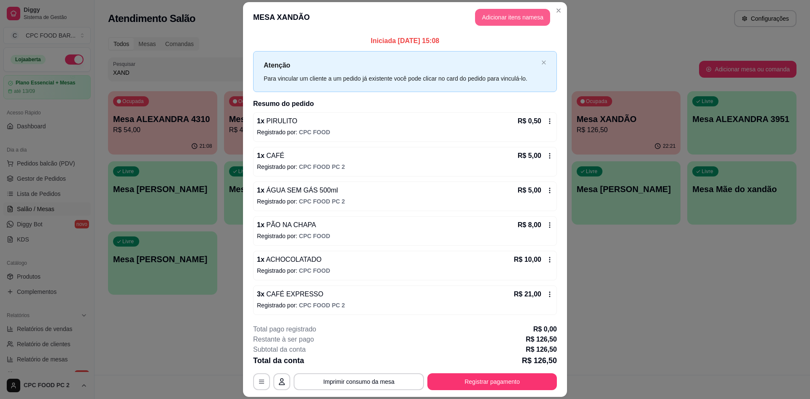
click at [500, 14] on button "Adicionar itens na mesa" at bounding box center [512, 17] width 75 height 17
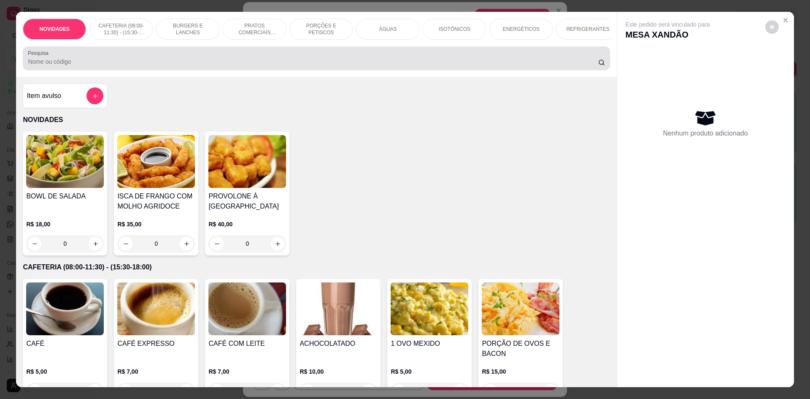
click at [119, 61] on div at bounding box center [316, 58] width 577 height 17
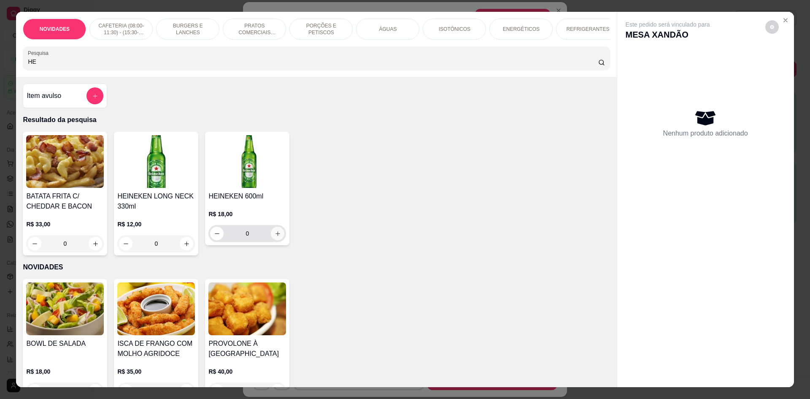
type input "HE"
click at [275, 237] on icon "increase-product-quantity" at bounding box center [278, 233] width 6 height 6
type input "1"
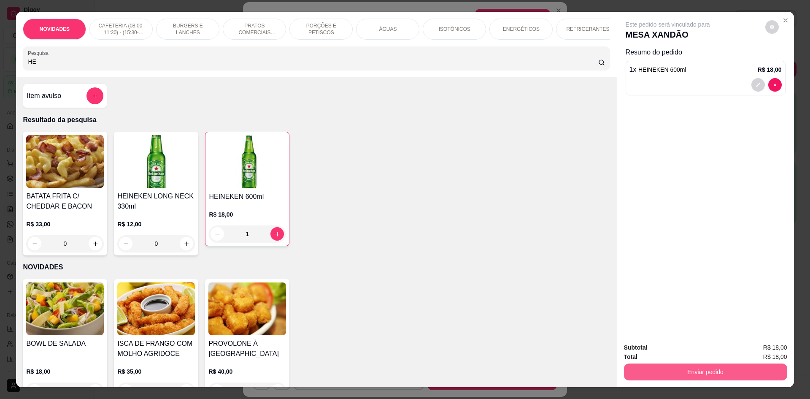
click at [654, 370] on button "Enviar pedido" at bounding box center [705, 371] width 163 height 17
click at [642, 352] on button "Não registrar e enviar pedido" at bounding box center [677, 351] width 85 height 16
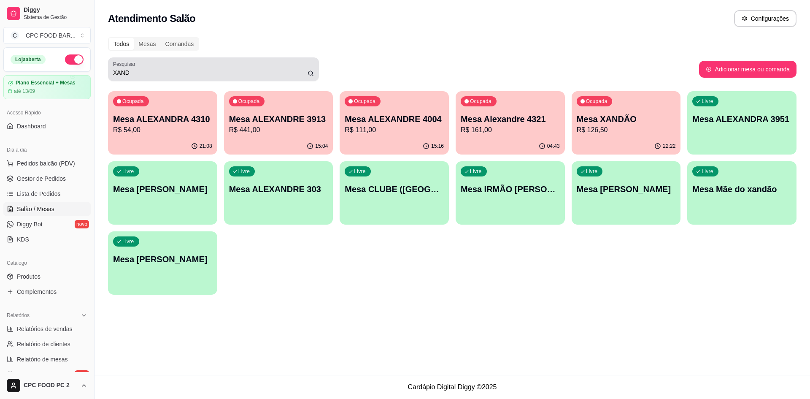
click at [147, 77] on div "XAND" at bounding box center [213, 69] width 201 height 17
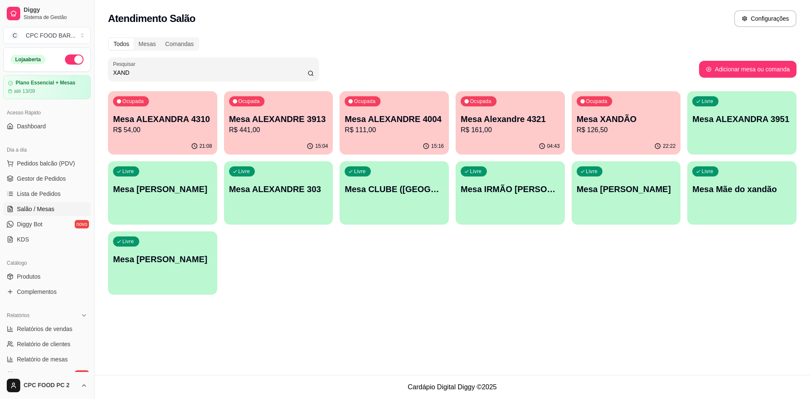
click at [147, 77] on div "XAND" at bounding box center [213, 69] width 201 height 17
click at [146, 75] on input "XAND" at bounding box center [210, 72] width 195 height 8
click at [146, 74] on input "XAND" at bounding box center [210, 72] width 195 height 8
click at [145, 73] on input "XAND" at bounding box center [210, 72] width 195 height 8
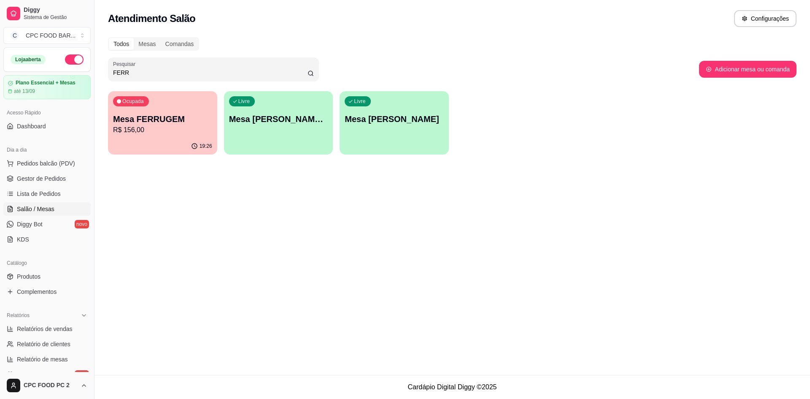
type input "FERR"
click at [135, 125] on div "Mesa FERRUGEM R$ 156,00" at bounding box center [163, 124] width 96 height 21
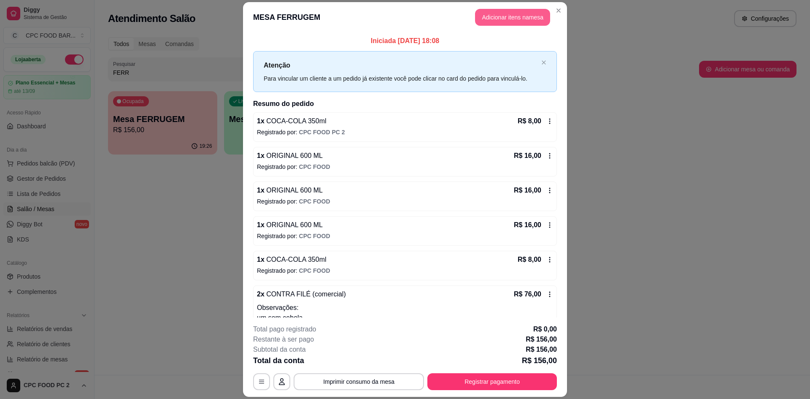
click at [497, 15] on button "Adicionar itens na mesa" at bounding box center [512, 17] width 75 height 17
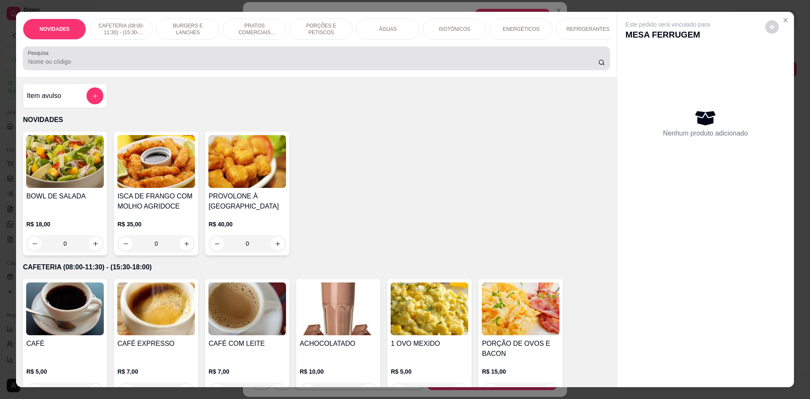
click at [366, 65] on input "Pesquisa" at bounding box center [313, 61] width 570 height 8
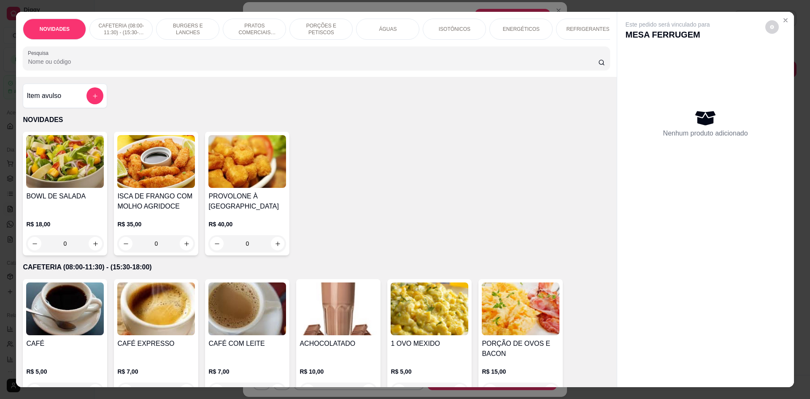
drag, startPoint x: 398, startPoint y: 84, endPoint x: 157, endPoint y: 76, distance: 241.2
click at [157, 70] on div "Pesquisa" at bounding box center [316, 58] width 587 height 24
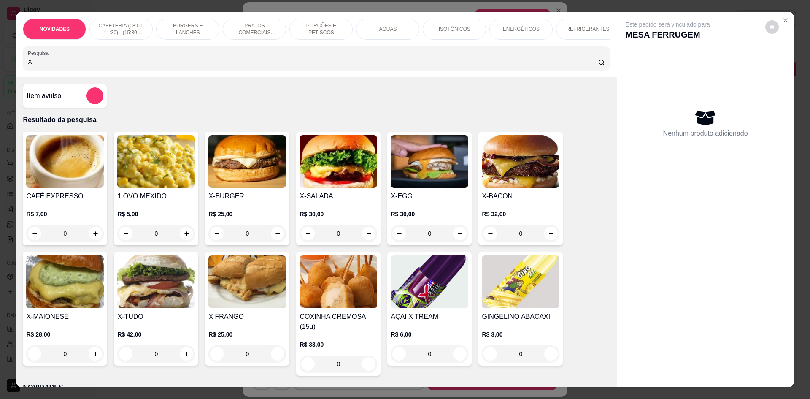
type input "X"
click at [277, 241] on div "0" at bounding box center [248, 233] width 78 height 17
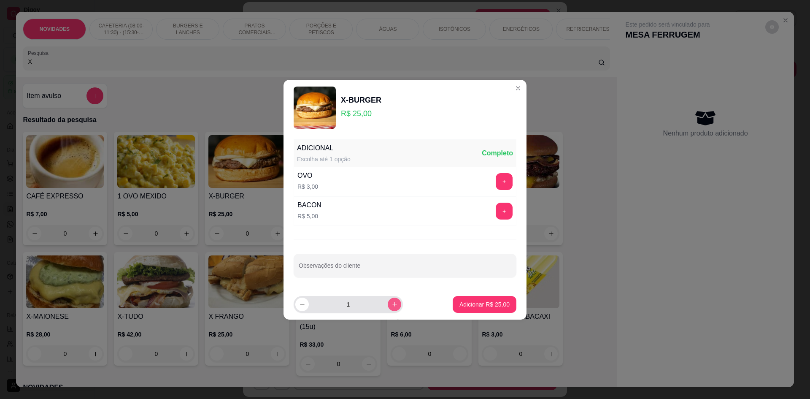
click at [392, 304] on icon "increase-product-quantity" at bounding box center [395, 304] width 6 height 6
type input "2"
click at [483, 303] on p "Adicionar R$ 50,00" at bounding box center [485, 304] width 49 height 8
type input "2"
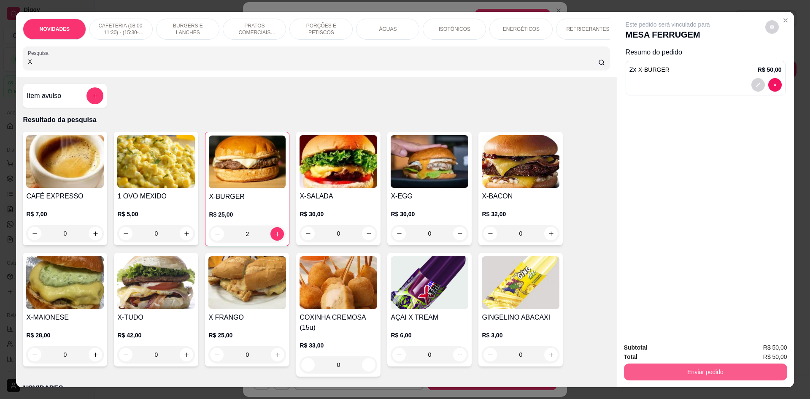
click at [666, 369] on button "Enviar pedido" at bounding box center [705, 371] width 163 height 17
click at [669, 351] on button "Não registrar e enviar pedido" at bounding box center [678, 351] width 88 height 16
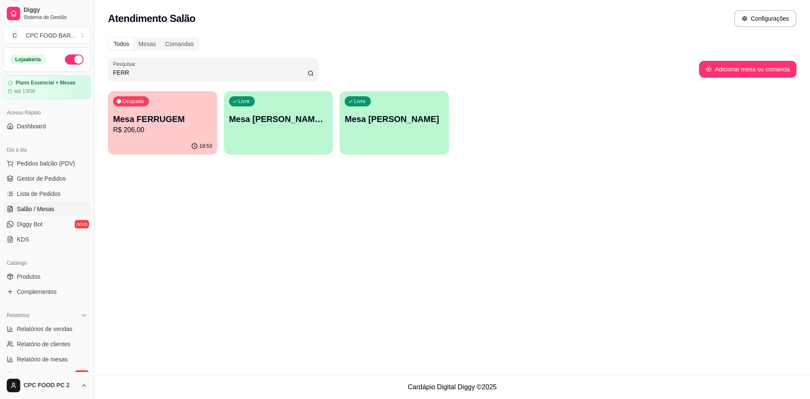
click at [167, 69] on input "FERR" at bounding box center [210, 72] width 195 height 8
click at [138, 130] on p "R$ 88,00" at bounding box center [163, 130] width 96 height 10
click at [127, 72] on input "DIRE" at bounding box center [210, 72] width 195 height 8
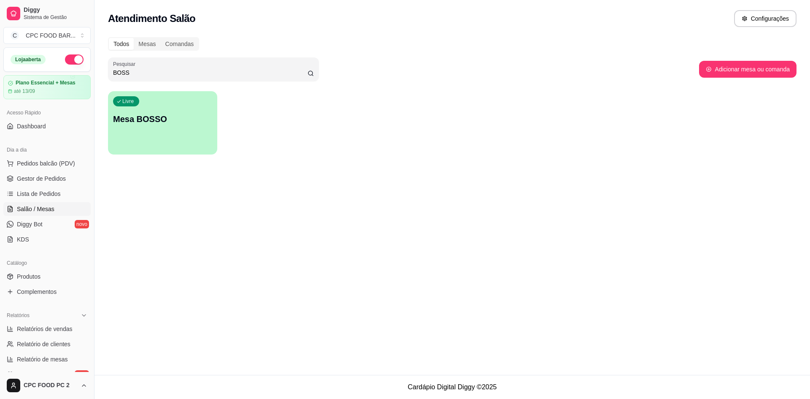
type input "BOSS"
click at [141, 151] on div "button" at bounding box center [162, 149] width 109 height 10
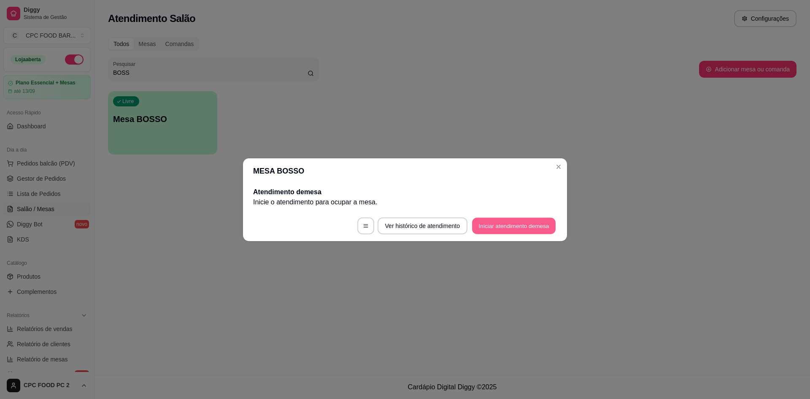
click at [491, 225] on button "Iniciar atendimento de mesa" at bounding box center [514, 225] width 84 height 16
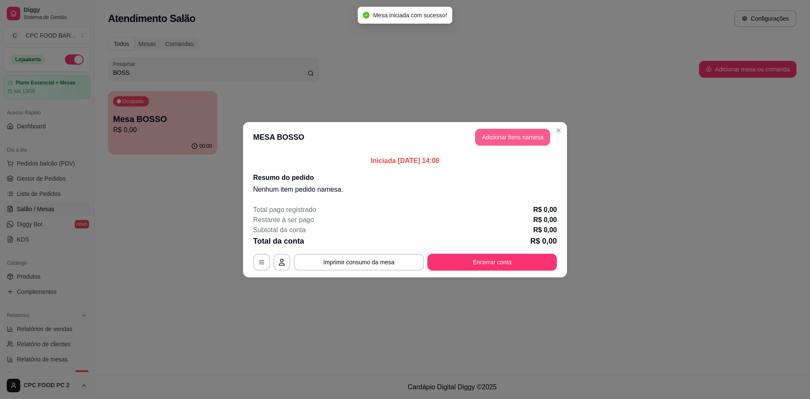
click at [532, 136] on button "Adicionar itens na mesa" at bounding box center [512, 137] width 75 height 17
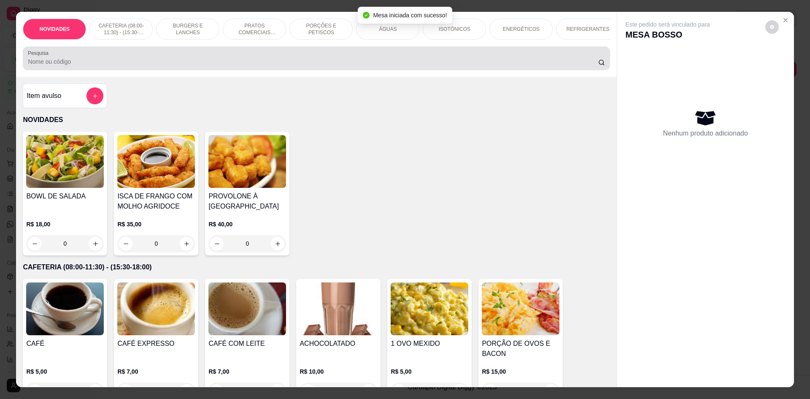
click at [171, 62] on div at bounding box center [316, 58] width 577 height 17
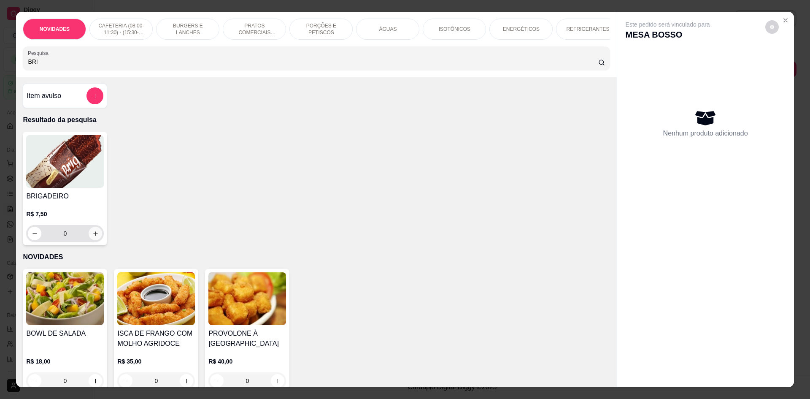
type input "BRI"
click at [95, 237] on icon "increase-product-quantity" at bounding box center [95, 233] width 6 height 6
type input "1"
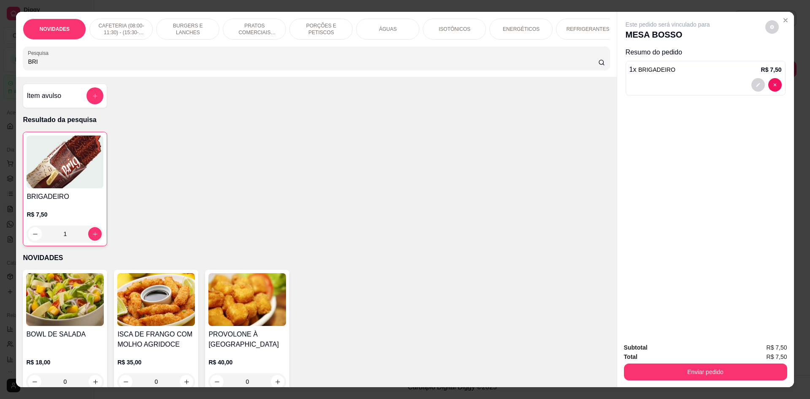
click at [653, 88] on div at bounding box center [706, 85] width 152 height 14
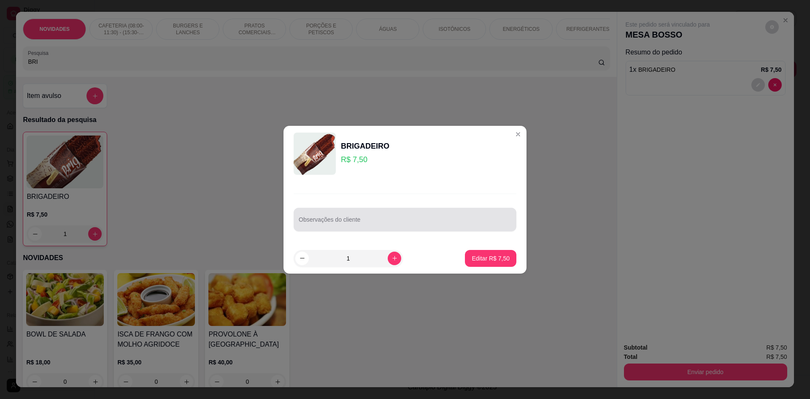
click at [363, 216] on div at bounding box center [405, 219] width 213 height 17
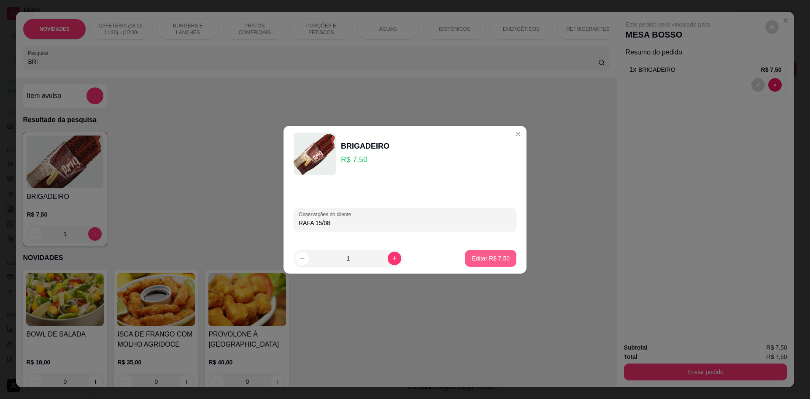
type input "RAFA 15/08"
click at [491, 260] on p "Editar R$ 7,50" at bounding box center [491, 258] width 38 height 8
type input "0"
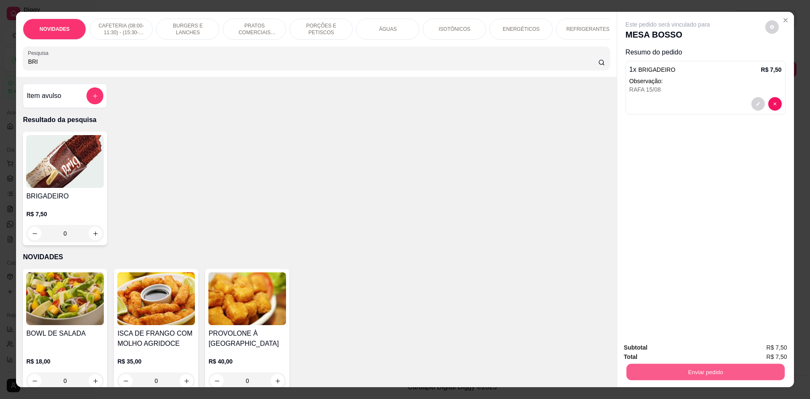
click at [718, 375] on button "Enviar pedido" at bounding box center [705, 371] width 158 height 16
click at [715, 352] on button "Não registrar e enviar pedido" at bounding box center [678, 351] width 88 height 16
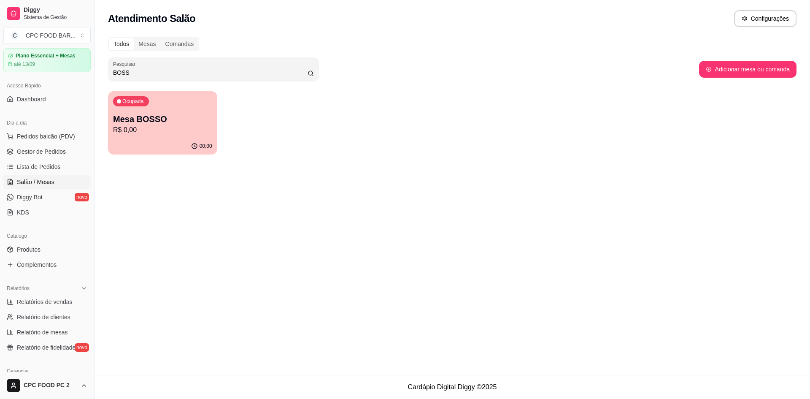
scroll to position [42, 0]
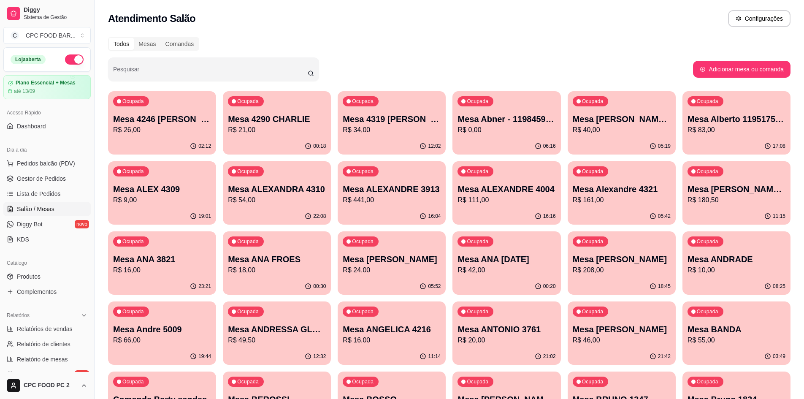
click at [39, 212] on span "Salão / Mesas" at bounding box center [36, 209] width 38 height 8
click at [136, 68] on div "Pesquisar" at bounding box center [213, 69] width 211 height 24
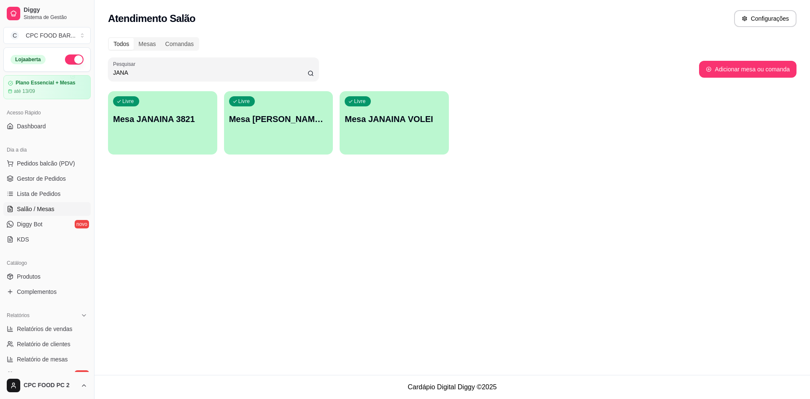
type input "JANA"
click at [174, 148] on div "button" at bounding box center [162, 149] width 109 height 10
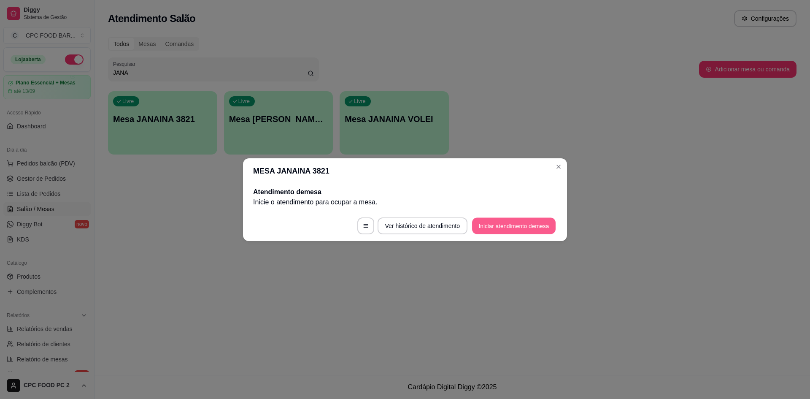
click at [507, 225] on button "Iniciar atendimento de mesa" at bounding box center [514, 225] width 84 height 16
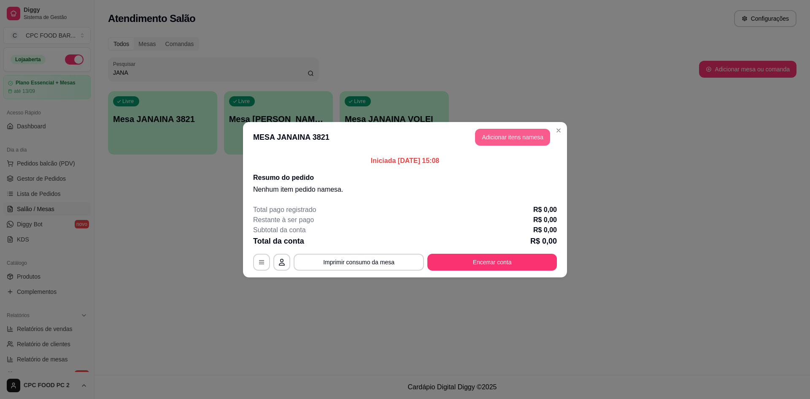
click at [524, 136] on button "Adicionar itens na mesa" at bounding box center [512, 137] width 75 height 17
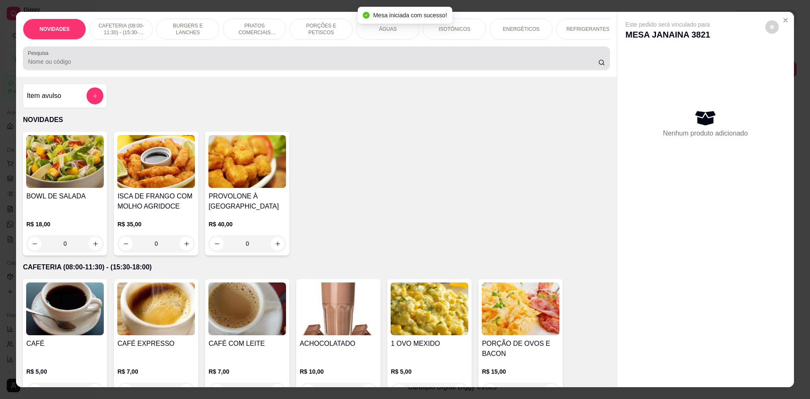
click at [380, 67] on div at bounding box center [316, 58] width 577 height 17
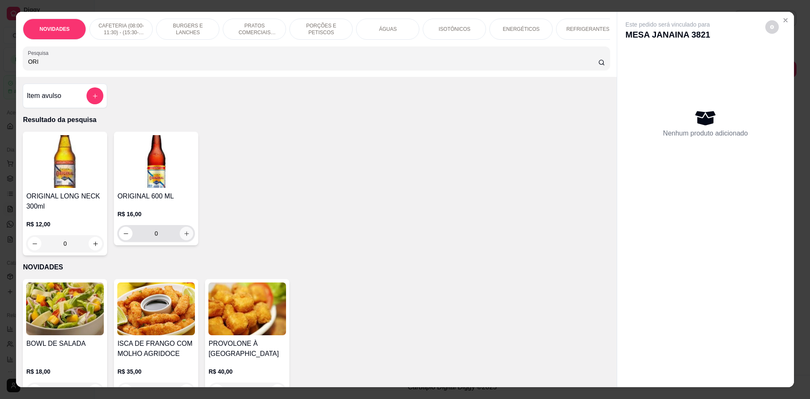
type input "ORI"
click at [184, 236] on icon "increase-product-quantity" at bounding box center [186, 233] width 5 height 5
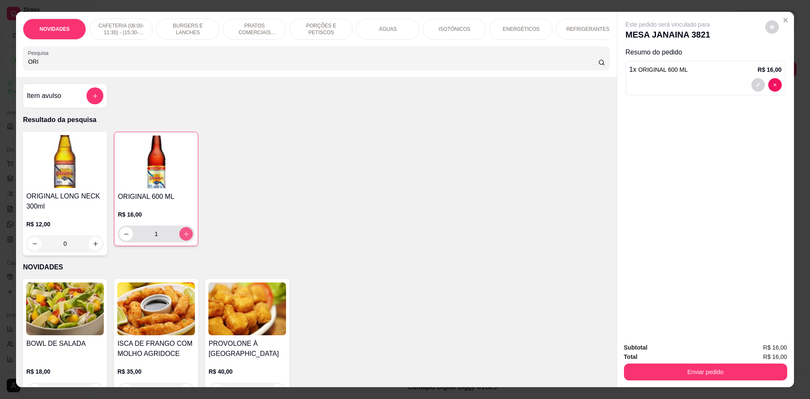
type input "1"
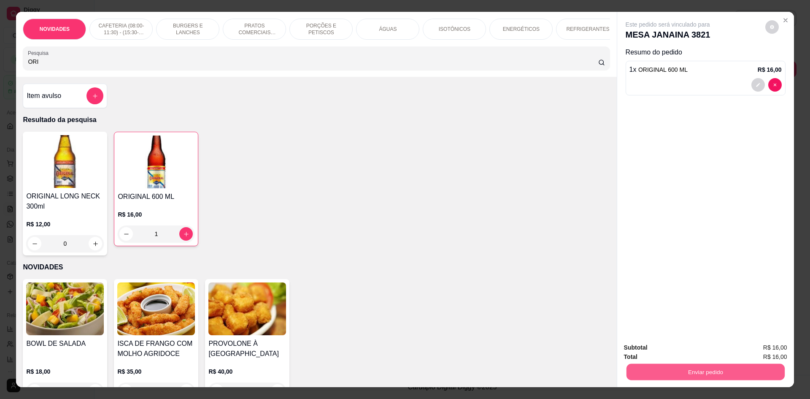
click at [651, 364] on button "Enviar pedido" at bounding box center [705, 371] width 158 height 16
click at [651, 355] on button "Não registrar e enviar pedido" at bounding box center [677, 351] width 85 height 16
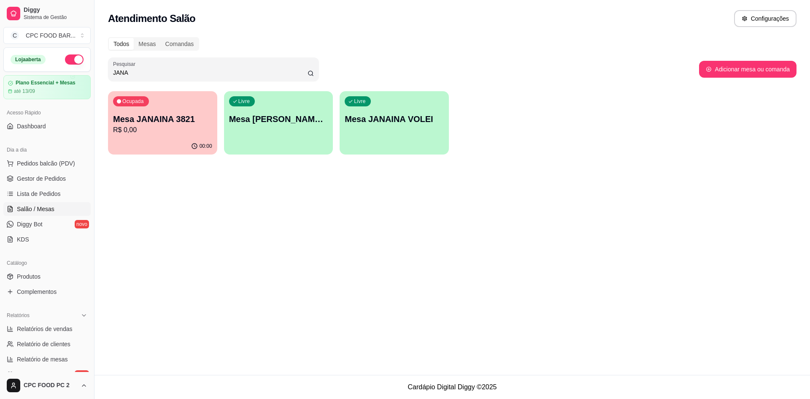
drag, startPoint x: 136, startPoint y: 72, endPoint x: 73, endPoint y: 74, distance: 62.9
click at [73, 74] on div "Diggy Sistema de Gestão C CPC FOOD BAR ... Loja aberta Plano Essencial + Mesas …" at bounding box center [405, 199] width 810 height 399
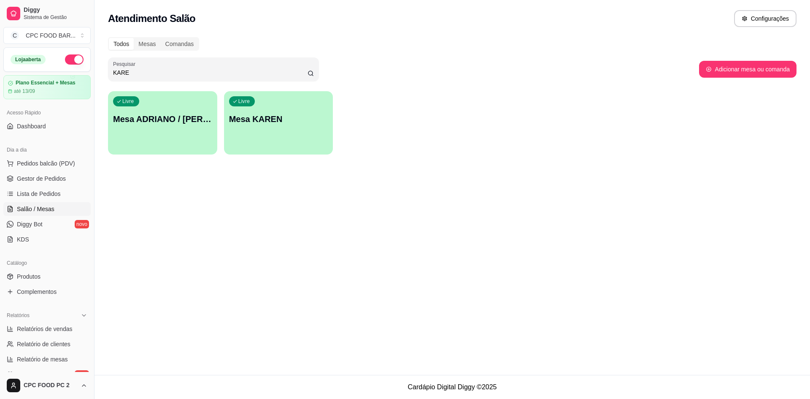
type input "KARE"
click at [160, 107] on div "Livre Mesa ADRIANO / KAREN 3940" at bounding box center [162, 117] width 109 height 53
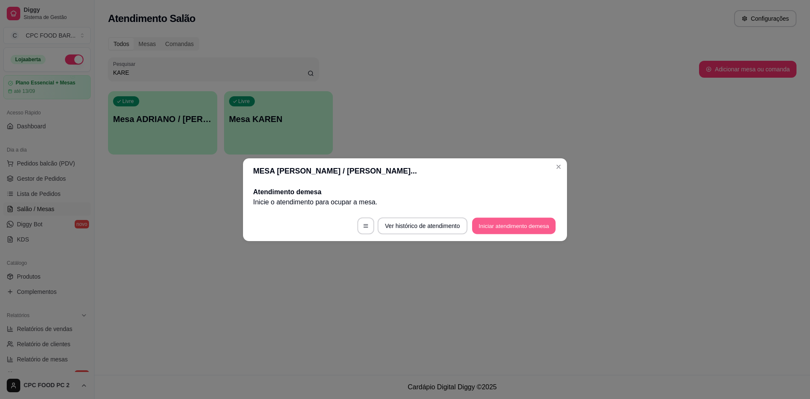
click at [499, 229] on button "Iniciar atendimento de mesa" at bounding box center [514, 225] width 84 height 16
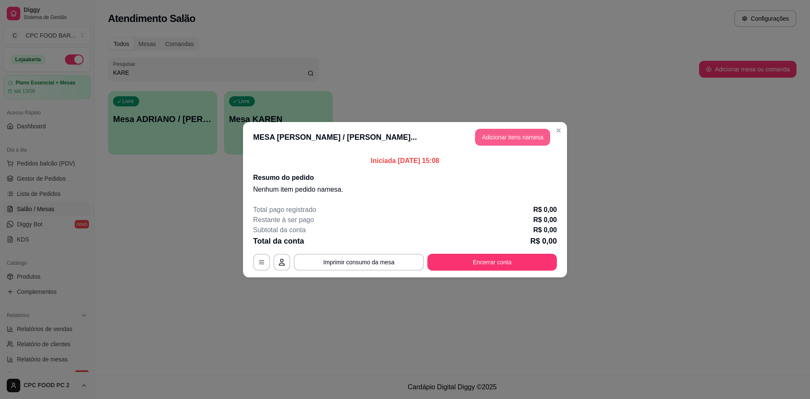
click at [528, 132] on button "Adicionar itens na mesa" at bounding box center [512, 137] width 75 height 17
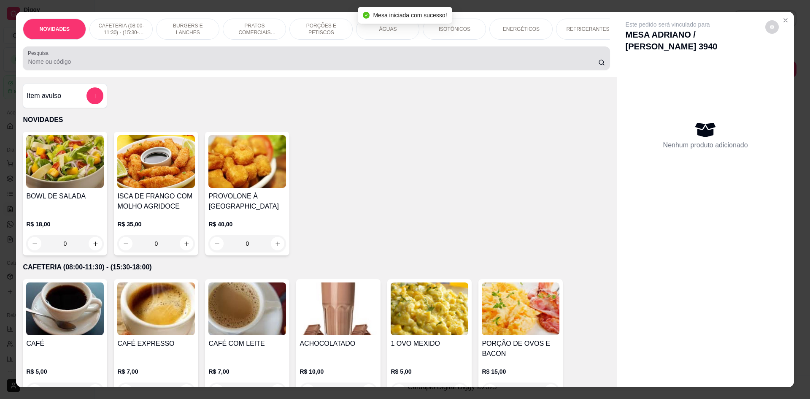
click at [374, 61] on div at bounding box center [316, 58] width 577 height 17
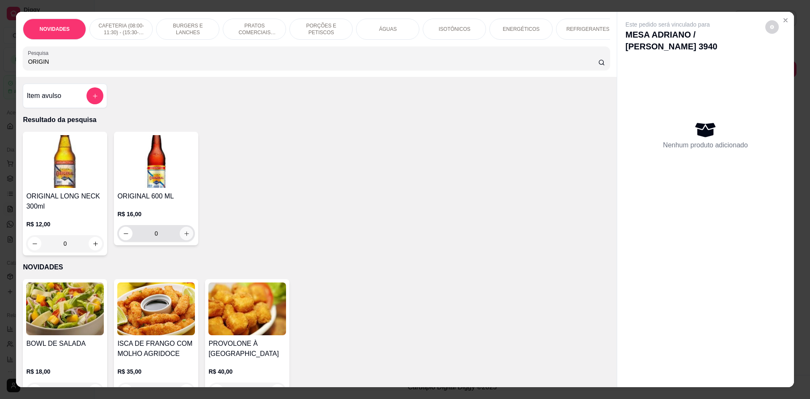
type input "ORIGIN"
click at [180, 240] on button "increase-product-quantity" at bounding box center [187, 234] width 14 height 14
type input "1"
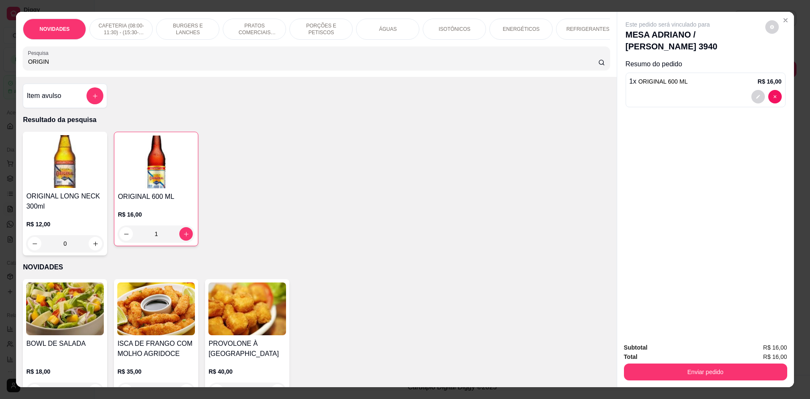
drag, startPoint x: 144, startPoint y: 69, endPoint x: 0, endPoint y: 62, distance: 144.5
click at [0, 62] on div "NOVIDADES CAFETERIA (08:00-11:30) - (15:30-18:00) BURGERS E LANCHES PRATOS COME…" at bounding box center [405, 199] width 810 height 399
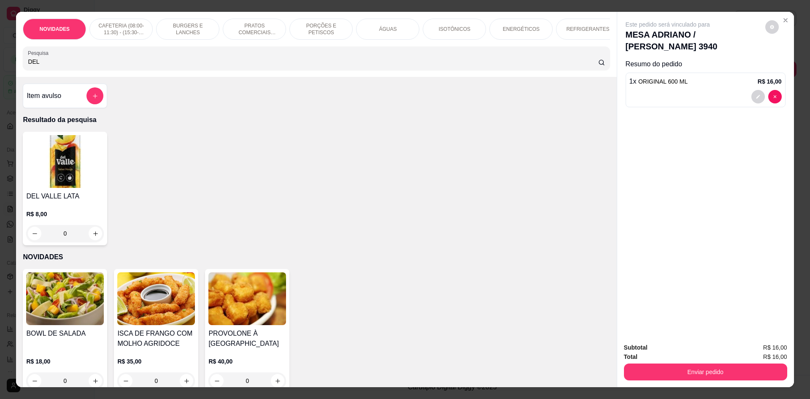
type input "DEL"
click at [92, 240] on div "0" at bounding box center [65, 233] width 78 height 17
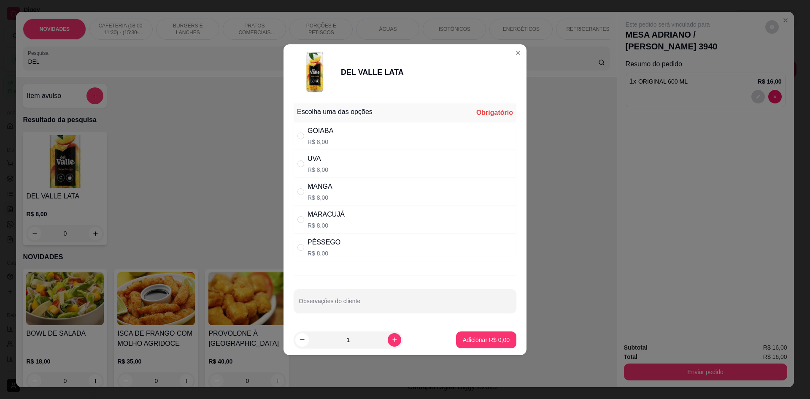
click at [337, 195] on div "MANGA R$ 8,00" at bounding box center [405, 192] width 223 height 28
radio input "true"
click at [491, 337] on p "Adicionar R$ 8,00" at bounding box center [486, 340] width 47 height 8
type input "1"
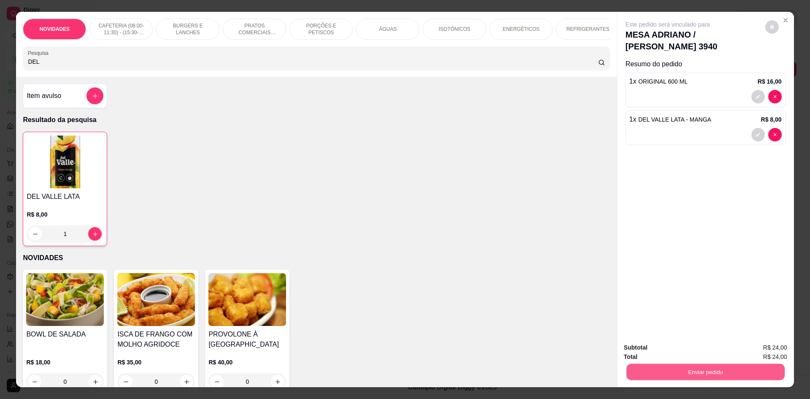
click at [631, 377] on button "Enviar pedido" at bounding box center [705, 371] width 158 height 16
click at [667, 350] on button "Não registrar e enviar pedido" at bounding box center [677, 351] width 85 height 16
